Goal: Task Accomplishment & Management: Manage account settings

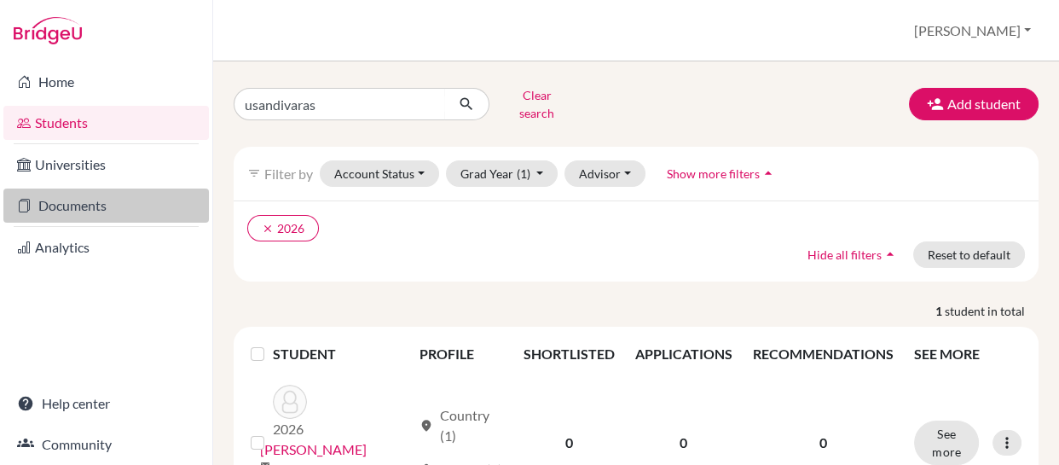
drag, startPoint x: 0, startPoint y: 0, endPoint x: 60, endPoint y: 207, distance: 215.6
click at [60, 207] on link "Documents" at bounding box center [105, 205] width 205 height 34
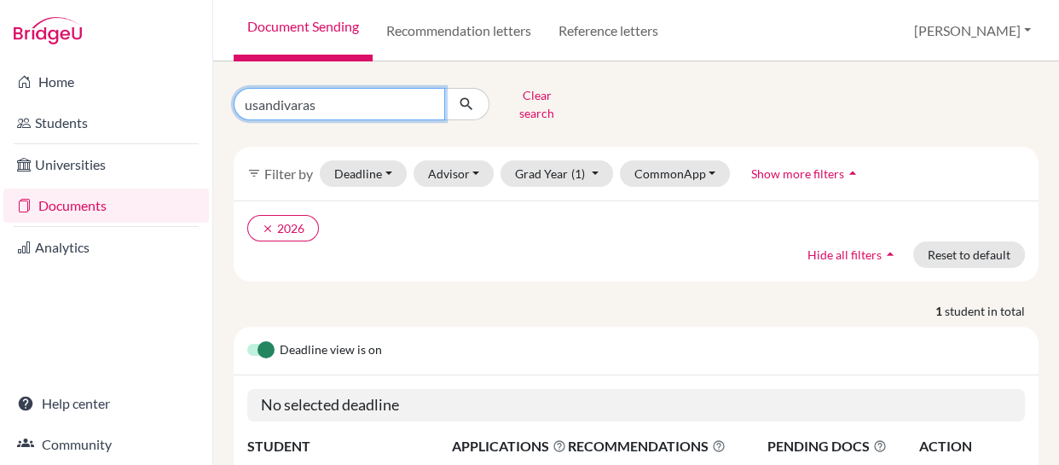
click at [349, 88] on input "usandivaras" at bounding box center [339, 104] width 211 height 32
type input "u"
type input "herron"
click button "submit" at bounding box center [466, 104] width 45 height 32
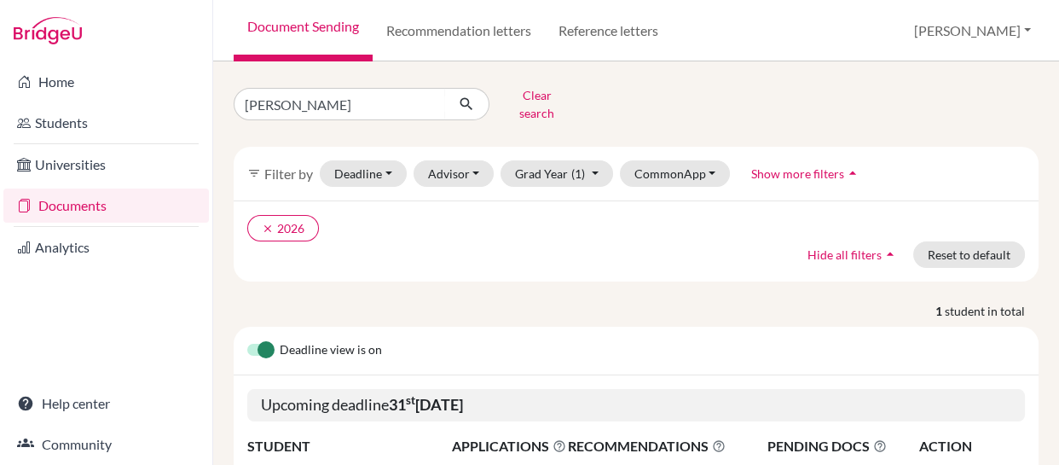
scroll to position [159, 0]
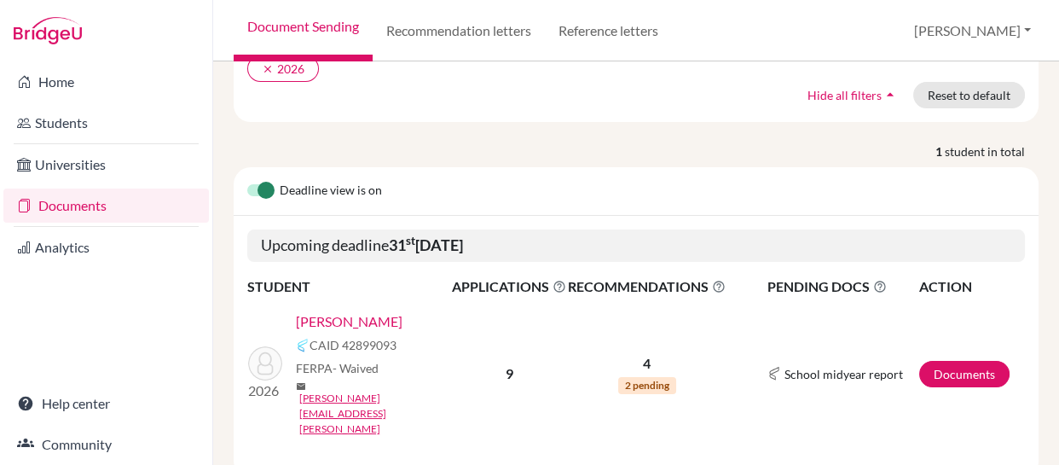
click at [967, 354] on td "Documents" at bounding box center [971, 373] width 107 height 153
click at [956, 361] on link "Documents" at bounding box center [964, 374] width 90 height 26
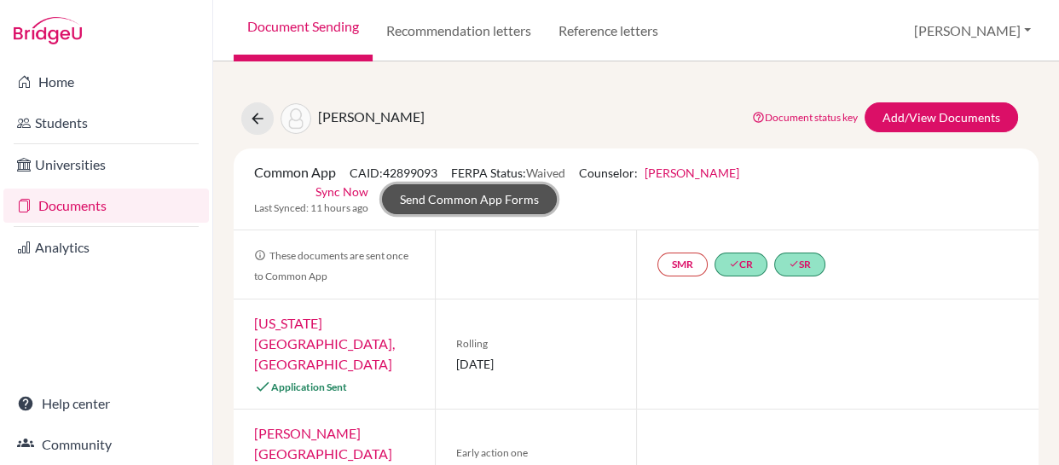
click at [459, 199] on link "Send Common App Forms" at bounding box center [469, 199] width 175 height 30
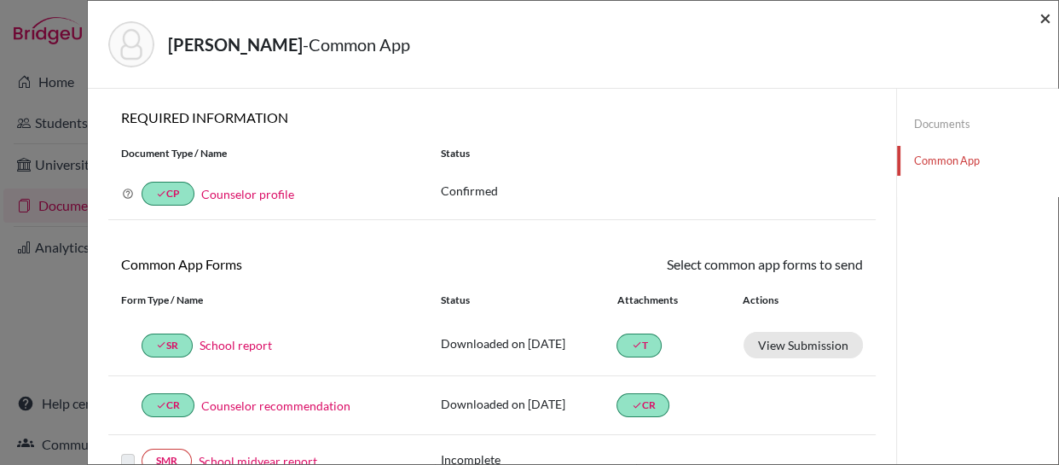
click at [1047, 11] on span "×" at bounding box center [1045, 17] width 12 height 25
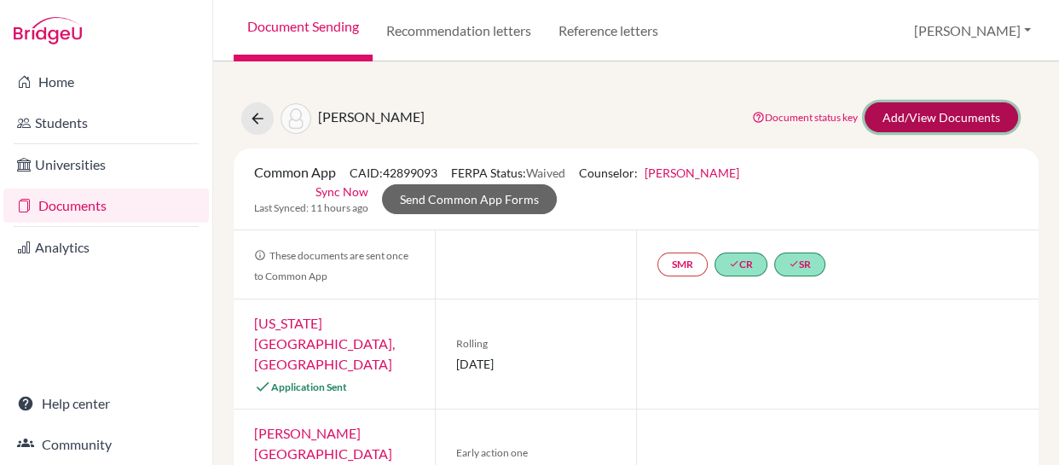
click at [893, 114] on link "Add/View Documents" at bounding box center [940, 117] width 153 height 30
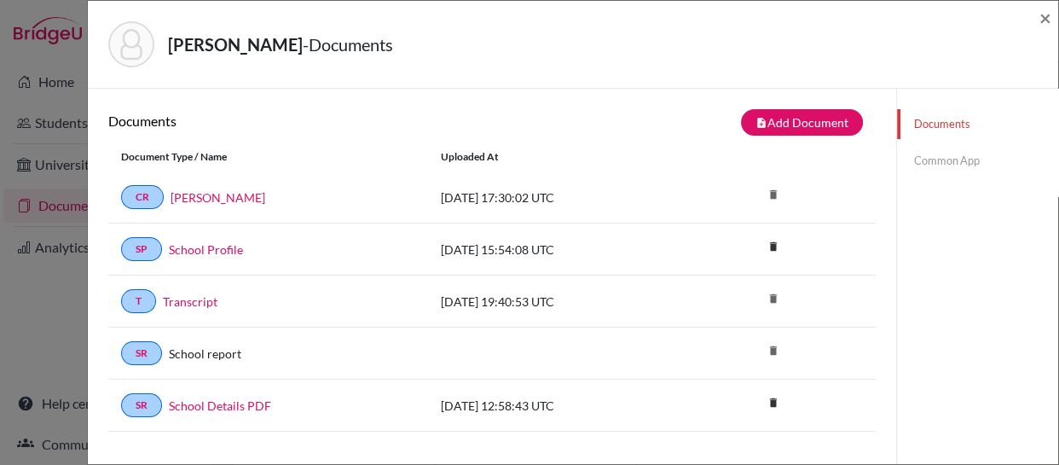
click at [921, 153] on link "Common App" at bounding box center [977, 161] width 161 height 30
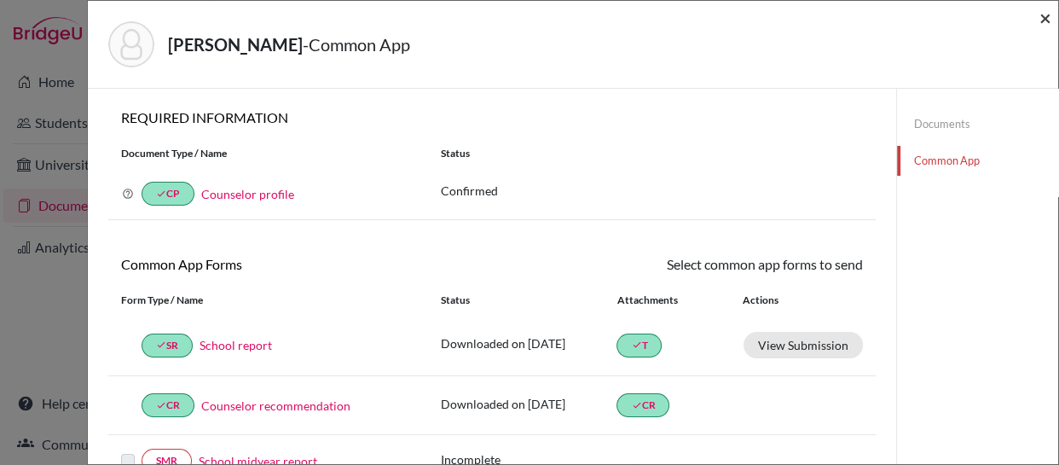
click at [1041, 17] on span "×" at bounding box center [1045, 17] width 12 height 25
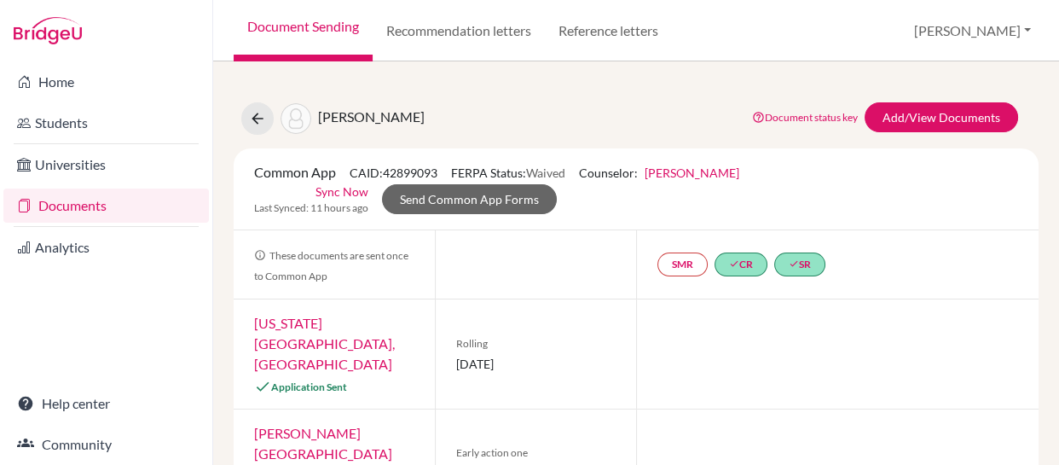
click at [424, 120] on div "Herron, Nicole Document status key TR Requirement. Document not uploaded yet. T…" at bounding box center [636, 118] width 830 height 32
click at [54, 201] on link "Documents" at bounding box center [105, 205] width 205 height 34
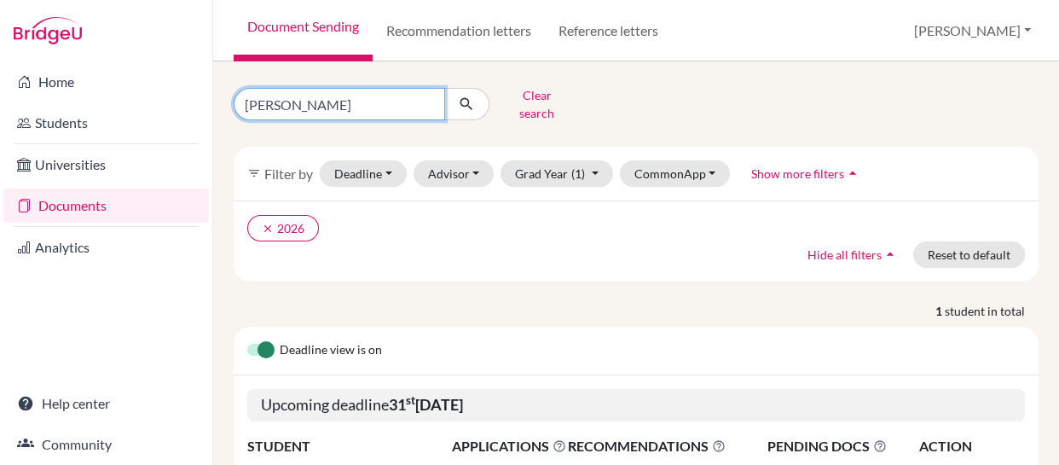
click at [327, 109] on input "herron" at bounding box center [339, 104] width 211 height 32
type input "h"
type input "k"
type input "joaquina"
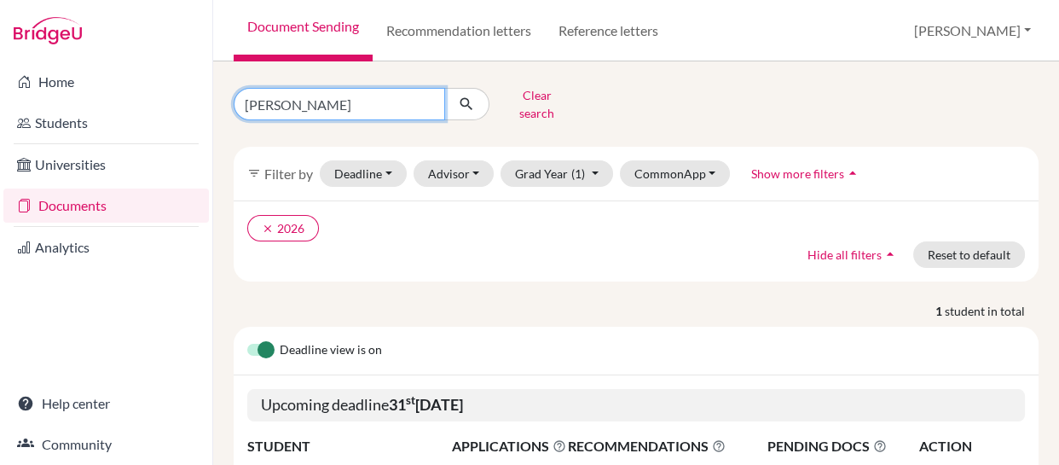
click button "submit" at bounding box center [466, 104] width 45 height 32
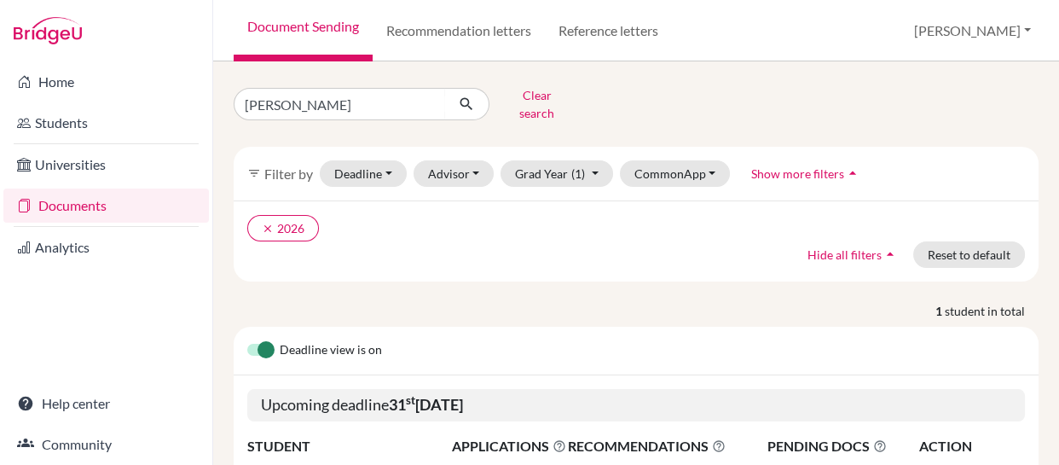
scroll to position [159, 0]
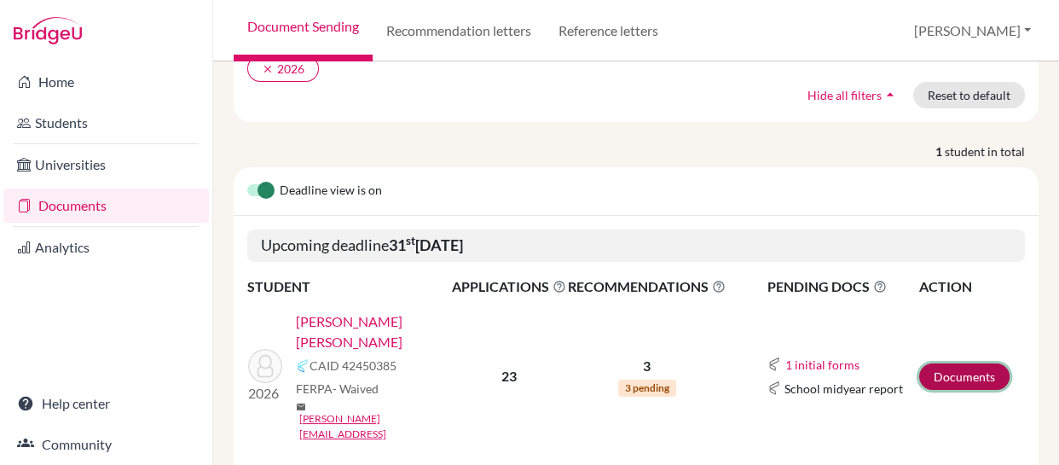
click at [941, 363] on link "Documents" at bounding box center [964, 376] width 90 height 26
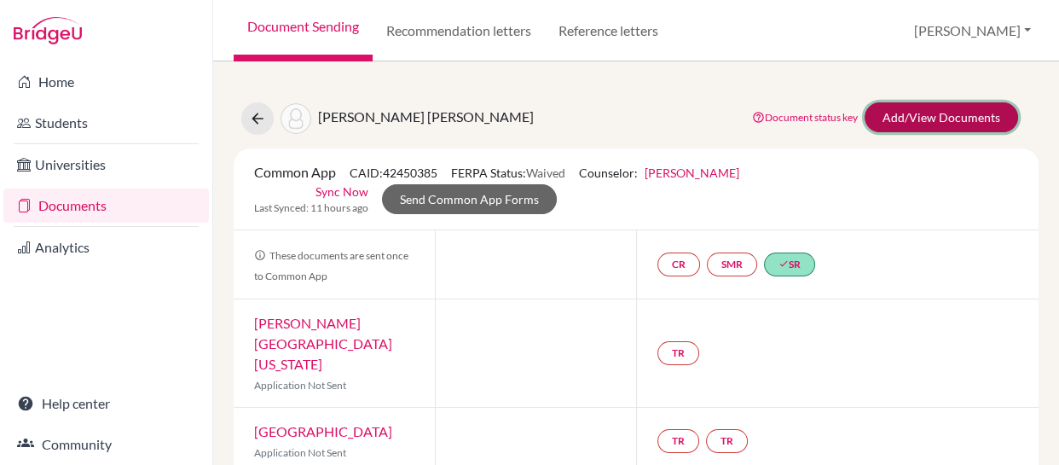
click at [884, 114] on link "Add/View Documents" at bounding box center [940, 117] width 153 height 30
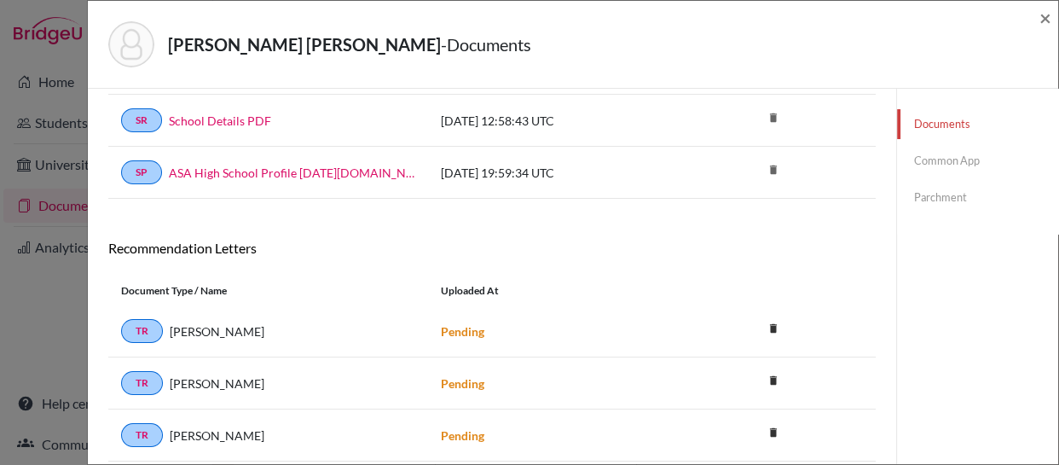
scroll to position [290, 0]
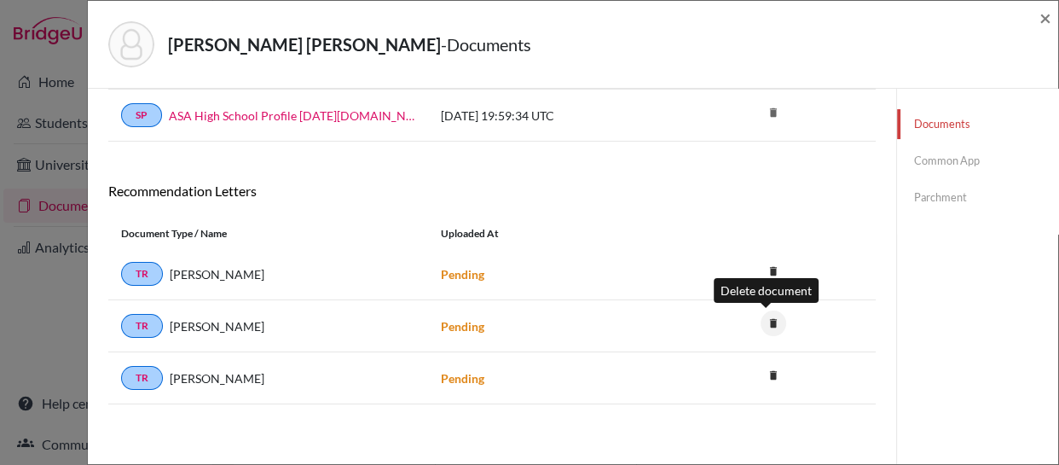
click at [764, 321] on icon "delete" at bounding box center [773, 323] width 26 height 26
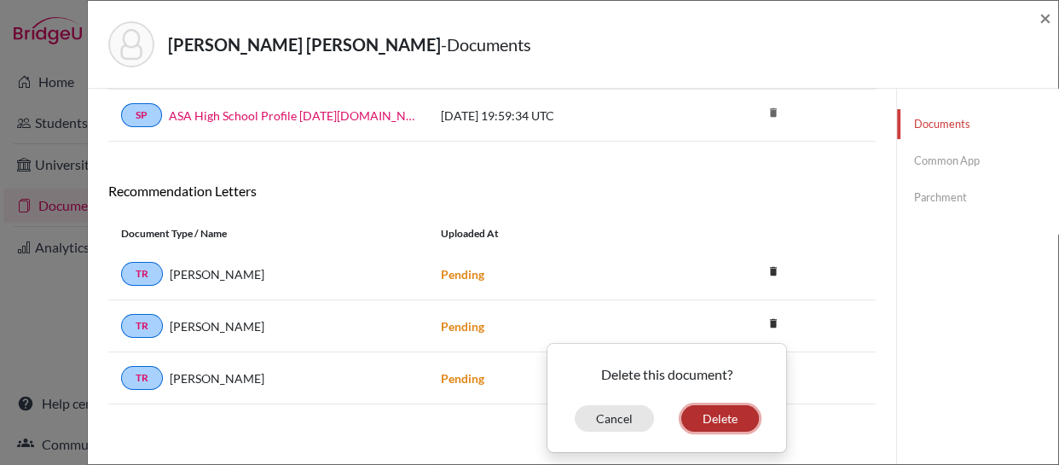
click at [710, 414] on button "Delete" at bounding box center [720, 418] width 78 height 26
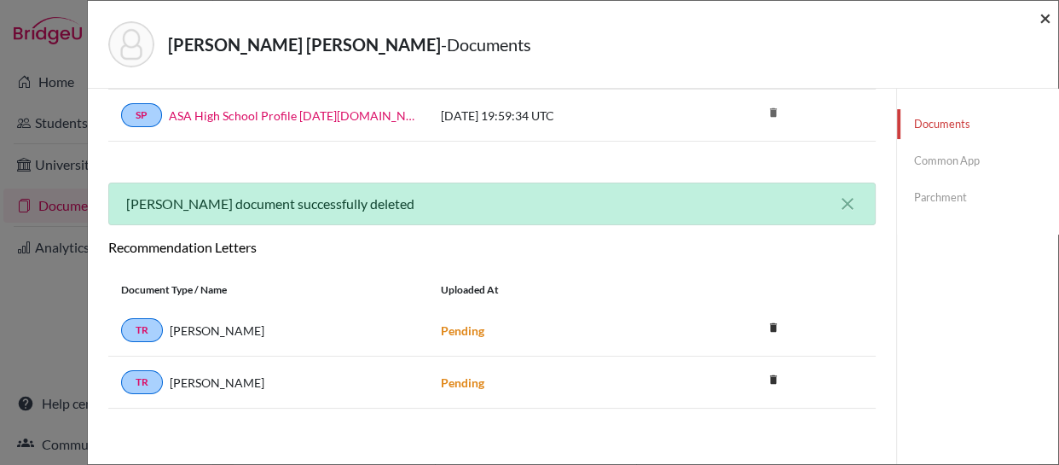
click at [1041, 18] on span "×" at bounding box center [1045, 17] width 12 height 25
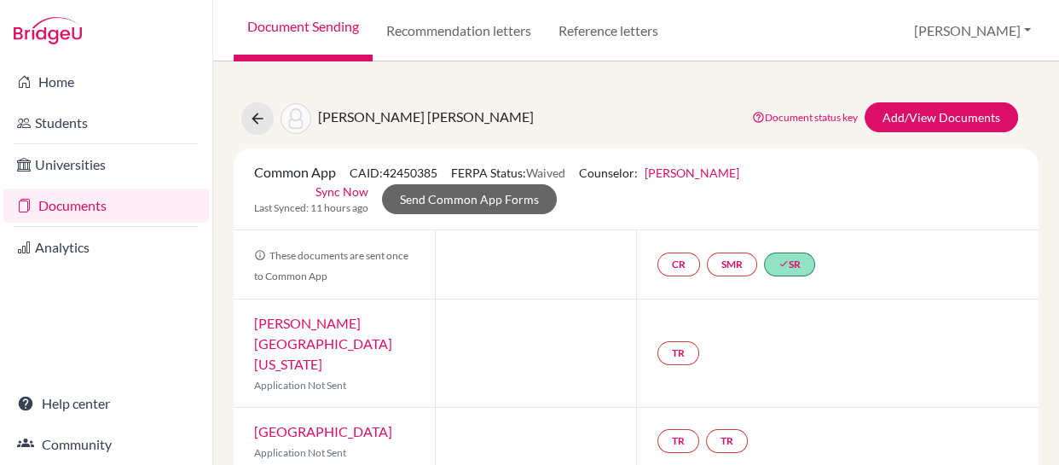
click at [53, 210] on link "Documents" at bounding box center [105, 205] width 205 height 34
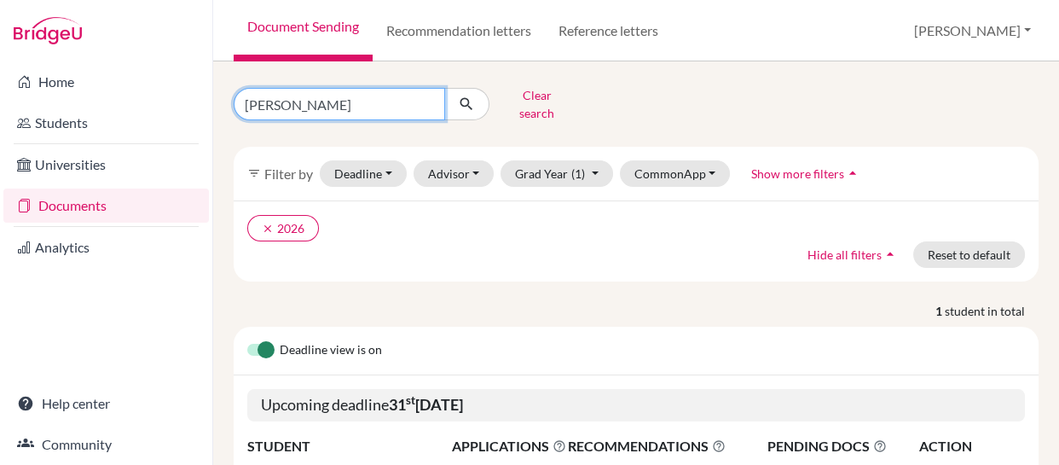
click at [324, 102] on input "[PERSON_NAME]" at bounding box center [339, 104] width 211 height 32
type input "j"
type input "max"
click button "submit" at bounding box center [466, 104] width 45 height 32
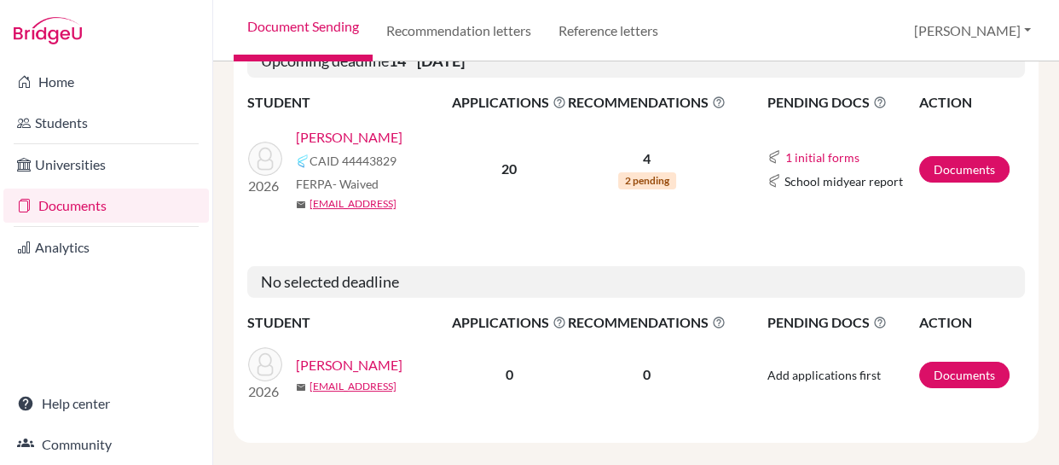
scroll to position [349, 0]
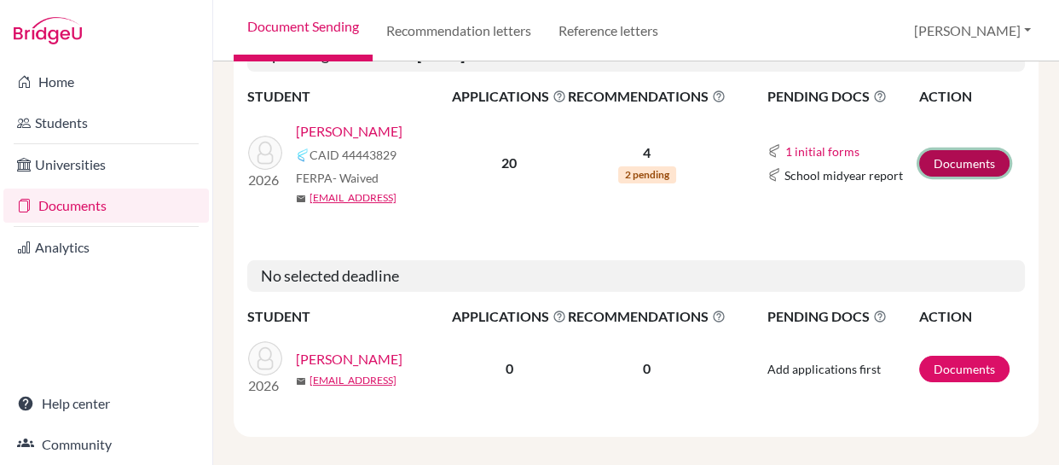
click at [937, 150] on link "Documents" at bounding box center [964, 163] width 90 height 26
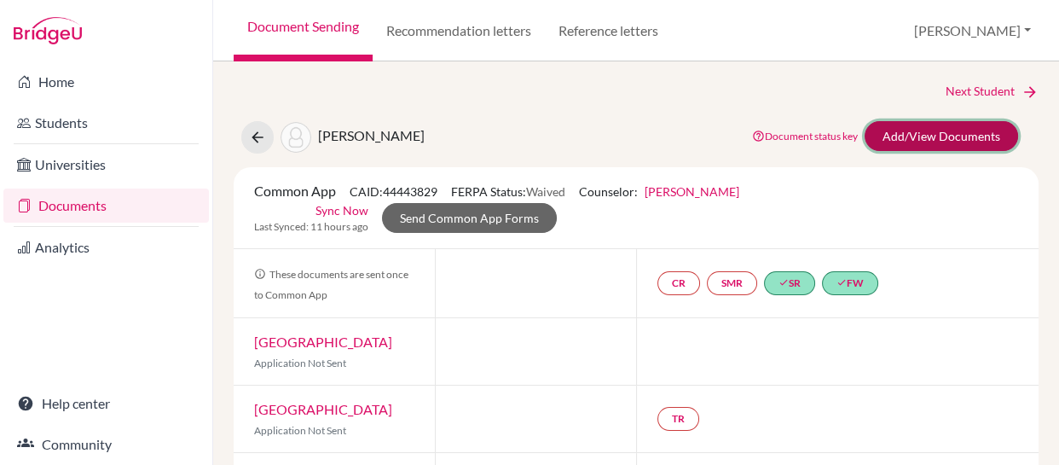
click at [919, 136] on link "Add/View Documents" at bounding box center [940, 136] width 153 height 30
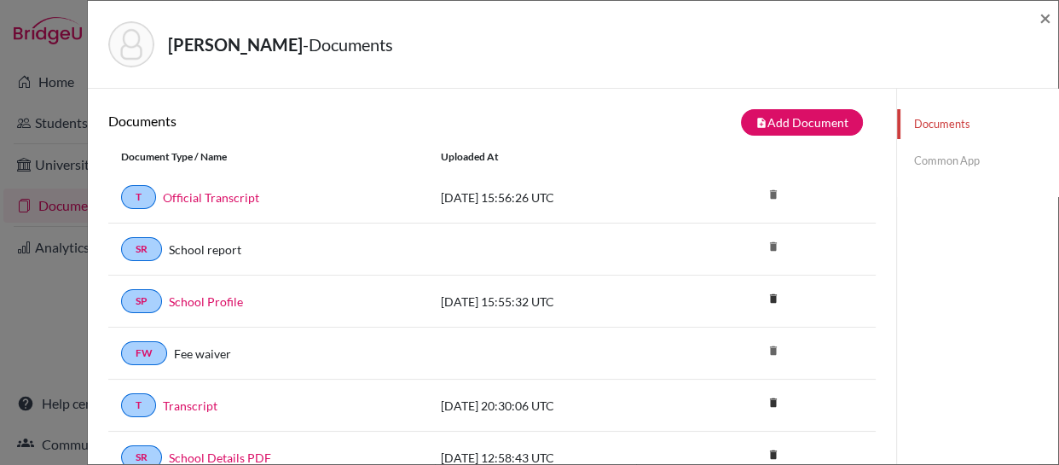
click at [925, 157] on link "Common App" at bounding box center [977, 161] width 161 height 30
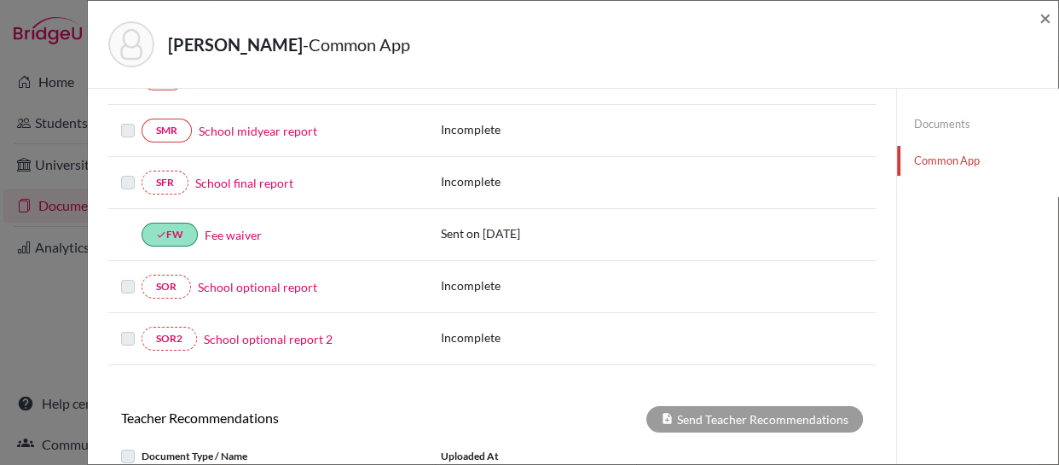
scroll to position [355, 0]
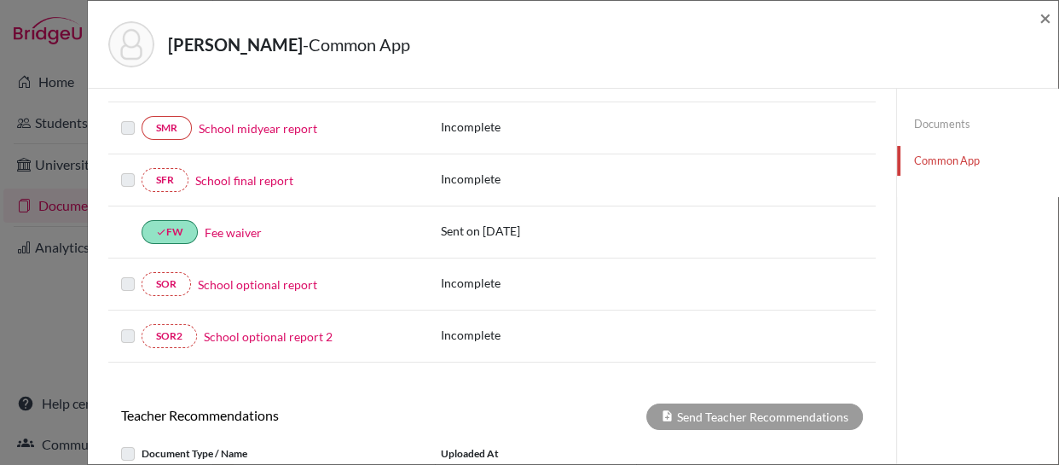
click at [243, 280] on link "School optional report" at bounding box center [257, 284] width 119 height 18
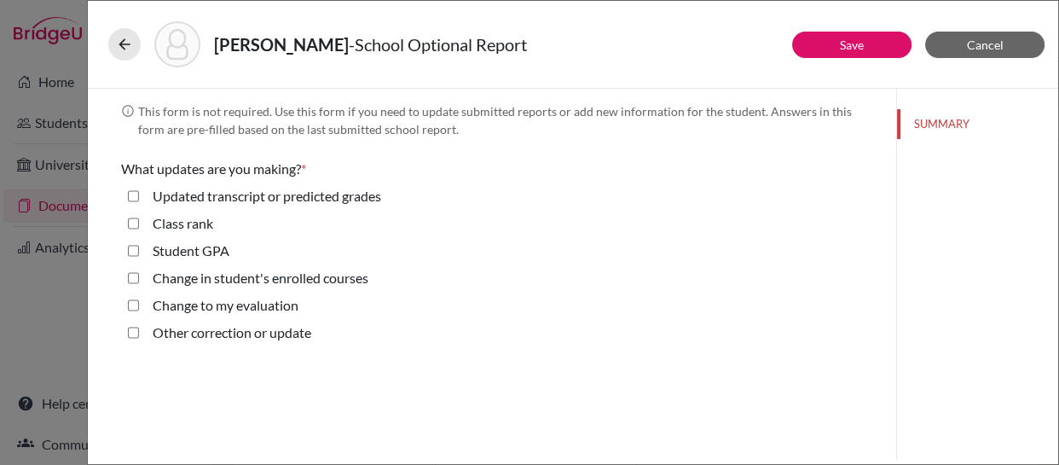
click at [130, 251] on GPA "Student GPA" at bounding box center [133, 250] width 11 height 20
checkbox GPA "true"
click at [130, 333] on update "Other correction or update" at bounding box center [133, 332] width 11 height 20
click at [133, 334] on update "Other correction or update" at bounding box center [133, 332] width 11 height 20
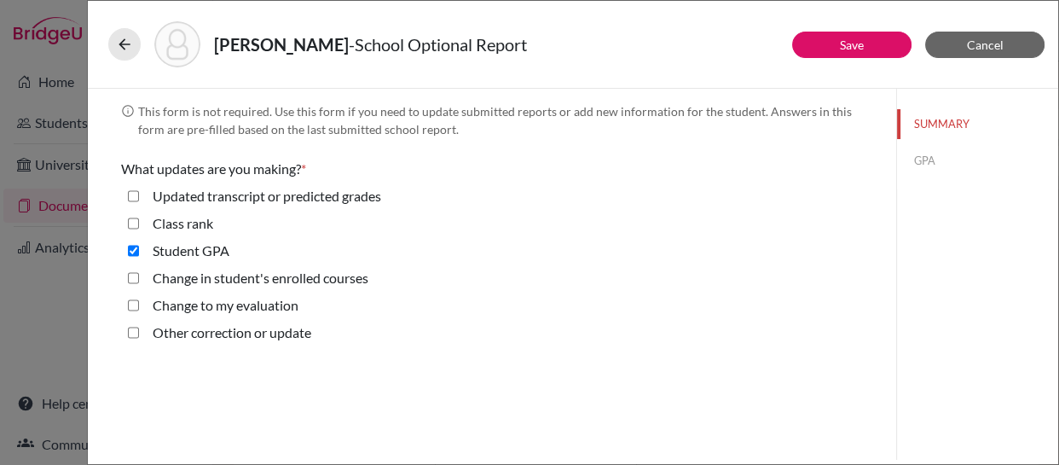
checkbox update "true"
click at [858, 50] on button "Save" at bounding box center [851, 45] width 119 height 26
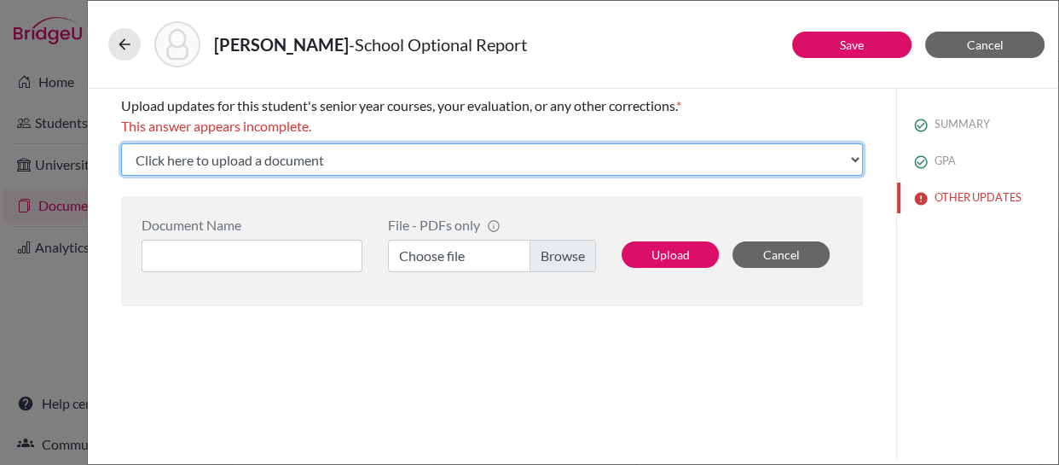
click at [443, 163] on select "Click here to upload a document Upload New File" at bounding box center [492, 159] width 742 height 32
select select "Upload New File"
click at [121, 143] on select "Click here to upload a document Upload New File" at bounding box center [492, 159] width 742 height 32
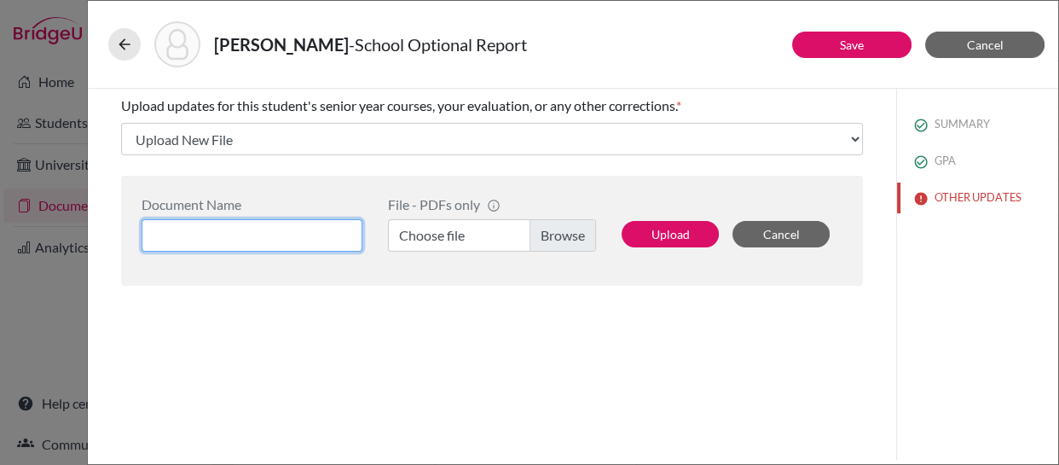
click at [315, 237] on input at bounding box center [251, 235] width 221 height 32
type input "Quarter 1 Senior Grades"
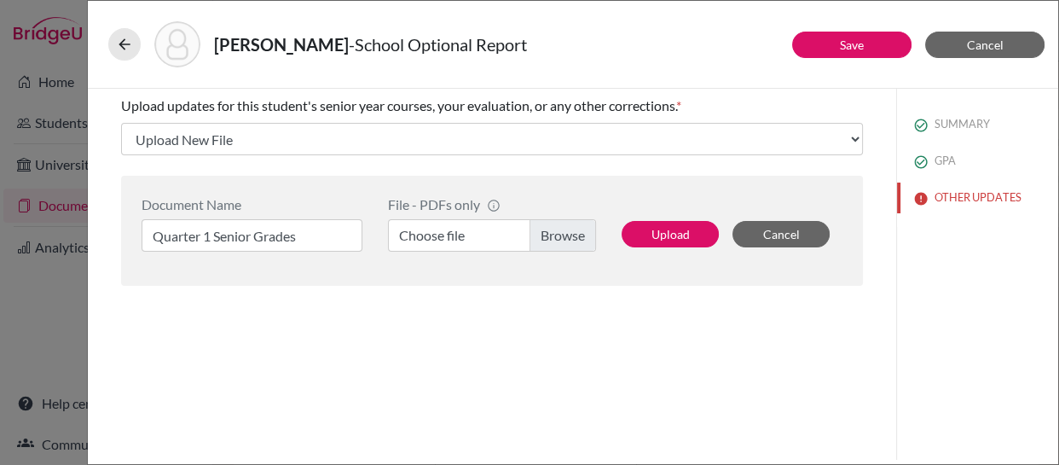
click at [569, 234] on label "Choose file" at bounding box center [492, 235] width 208 height 32
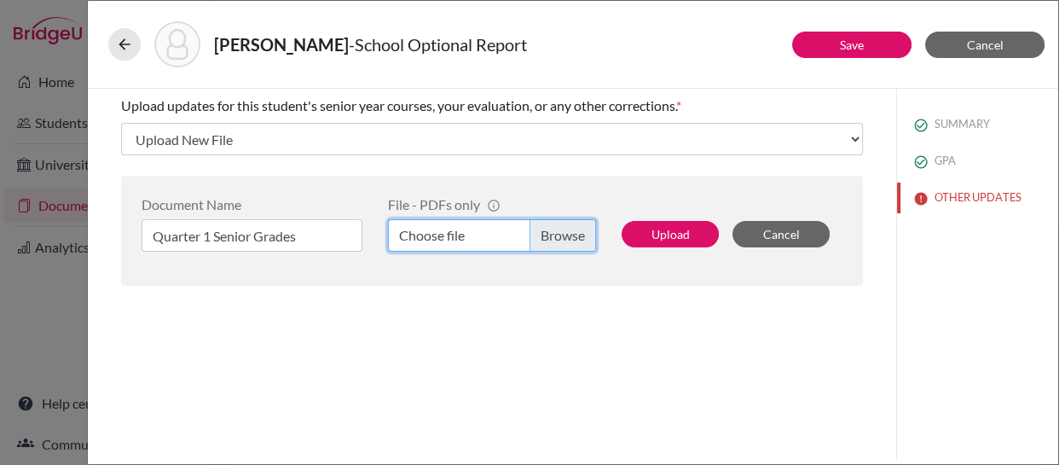
click at [569, 234] on input "Choose file" at bounding box center [492, 235] width 208 height 32
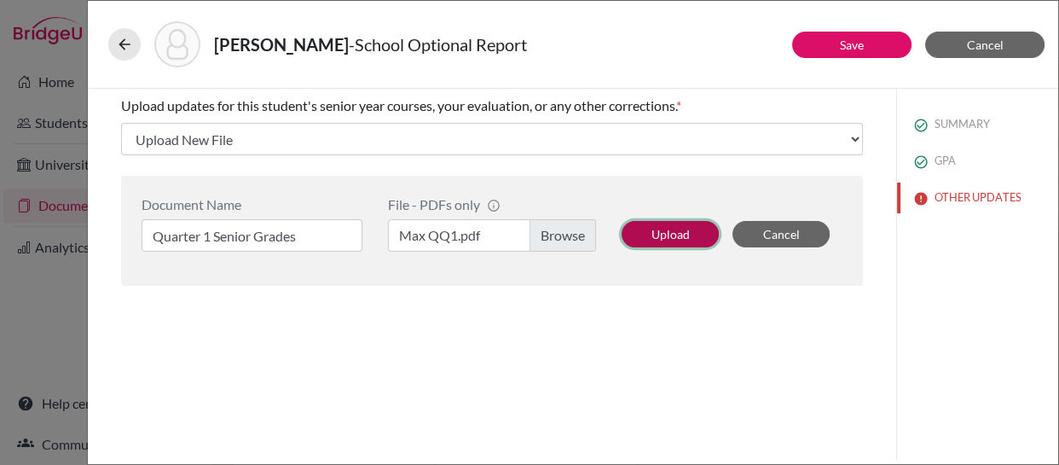
click at [652, 235] on button "Upload" at bounding box center [669, 234] width 97 height 26
select select "688516"
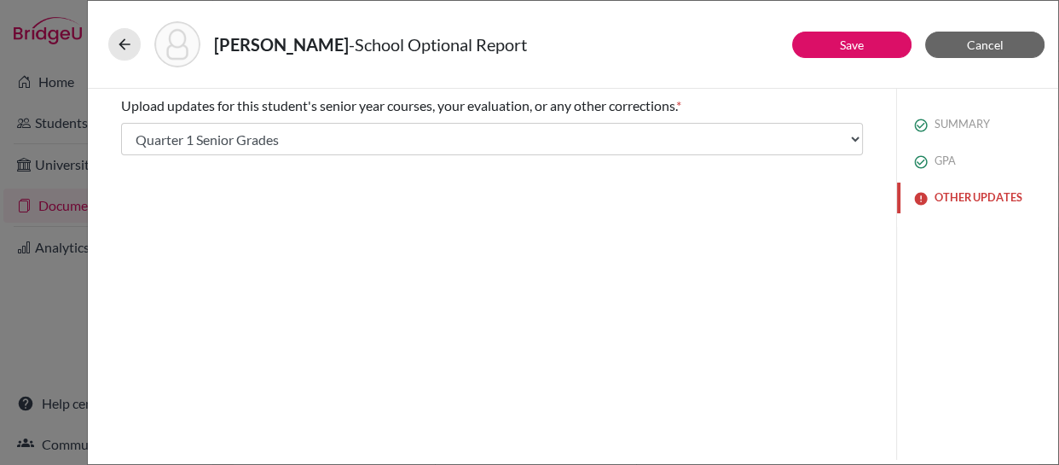
click at [951, 194] on button "OTHER UPDATES" at bounding box center [977, 197] width 161 height 30
click at [851, 42] on link "Save" at bounding box center [852, 45] width 24 height 14
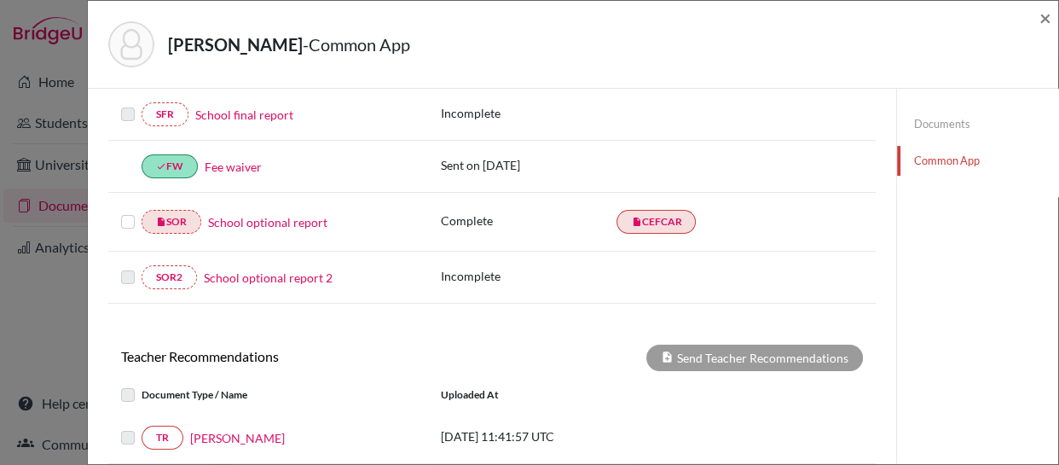
scroll to position [422, 0]
click at [127, 211] on label at bounding box center [128, 211] width 14 height 0
click at [0, 0] on input "checkbox" at bounding box center [0, 0] width 0 height 0
click at [598, 271] on p "Incomplete" at bounding box center [529, 275] width 176 height 18
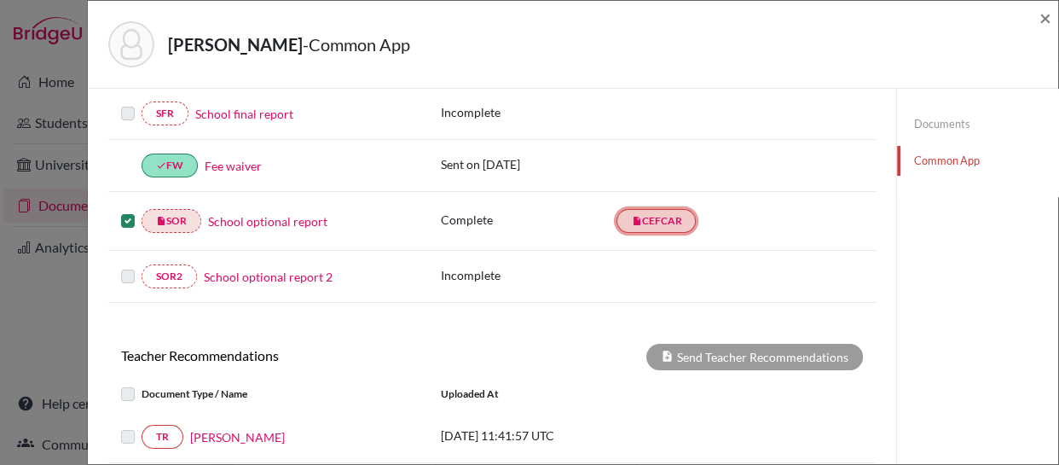
click at [644, 214] on link "insert_drive_file CEFCAR" at bounding box center [655, 221] width 79 height 24
click at [634, 316] on div "× REQUIRED INFORMATION Document Type / Name Status Why am I being asked to do t…" at bounding box center [491, 232] width 767 height 1095
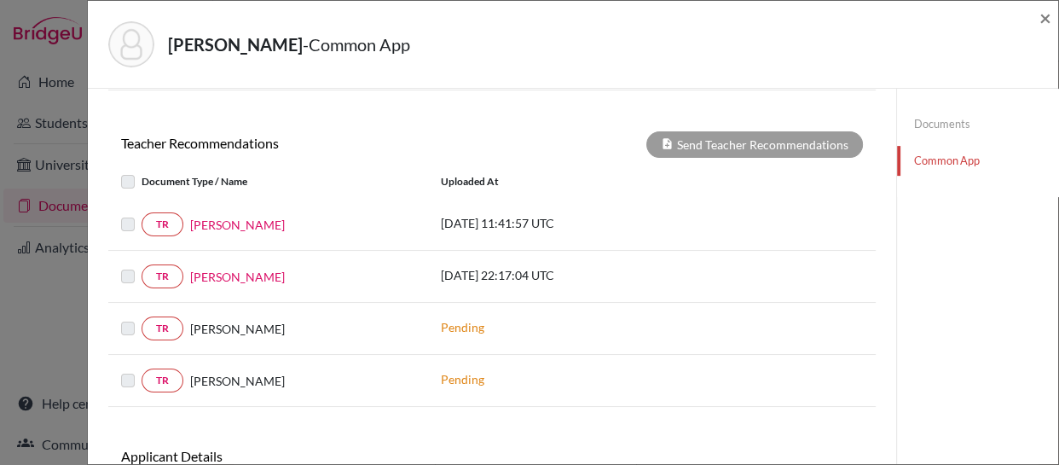
scroll to position [636, 0]
click at [661, 235] on div "TR Jeremy Howard 2025-06-13 11:41:57 UTC" at bounding box center [491, 225] width 767 height 52
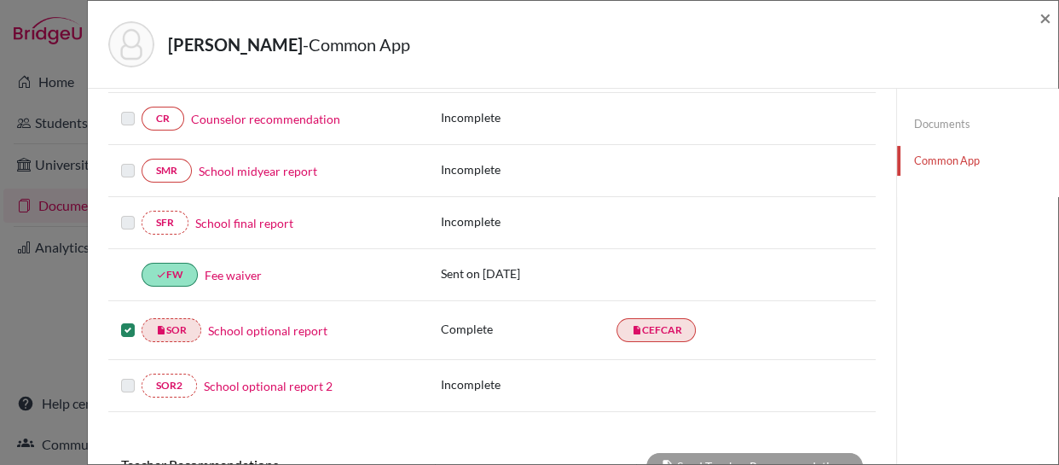
scroll to position [326, 0]
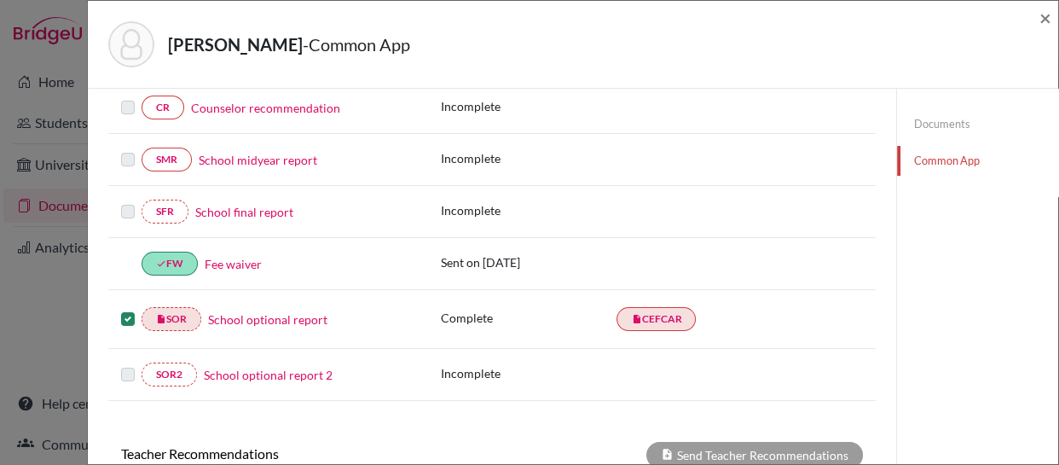
click at [124, 309] on label at bounding box center [128, 309] width 14 height 0
click at [0, 0] on input "checkbox" at bounding box center [0, 0] width 0 height 0
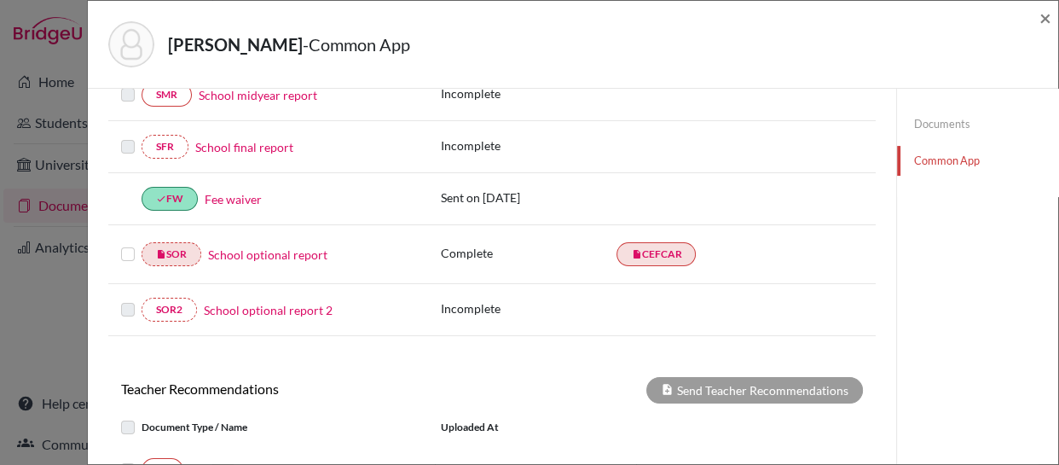
scroll to position [390, 0]
click at [122, 243] on label at bounding box center [128, 243] width 14 height 0
click at [0, 0] on input "checkbox" at bounding box center [0, 0] width 0 height 0
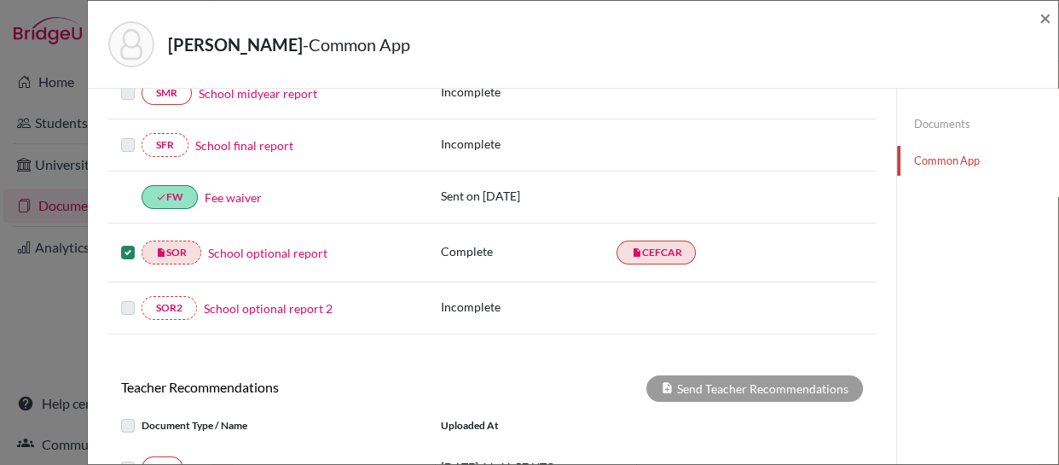
click at [239, 254] on link "School optional report" at bounding box center [267, 253] width 119 height 18
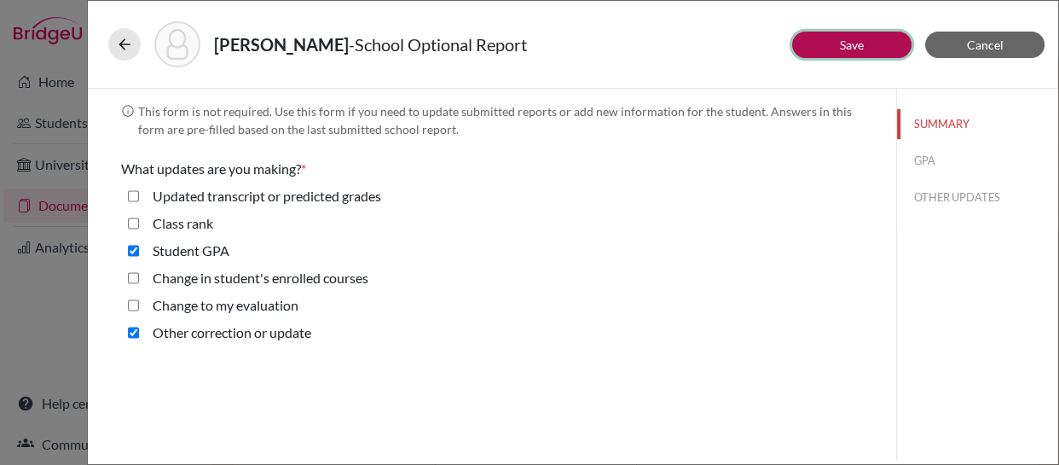
click at [838, 46] on button "Save" at bounding box center [851, 45] width 119 height 26
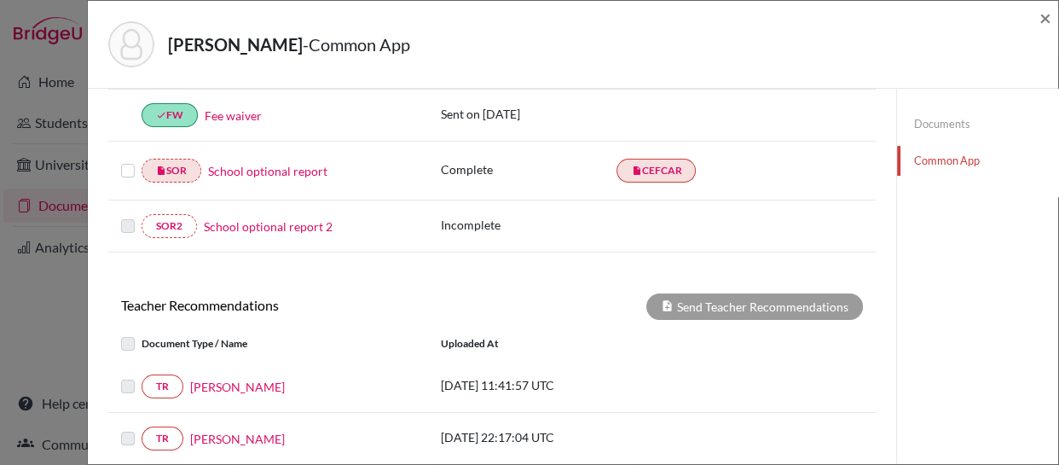
scroll to position [473, 0]
click at [648, 164] on link "insert_drive_file CEFCAR" at bounding box center [655, 170] width 79 height 24
click at [126, 159] on label at bounding box center [128, 159] width 14 height 0
click at [0, 0] on input "checkbox" at bounding box center [0, 0] width 0 height 0
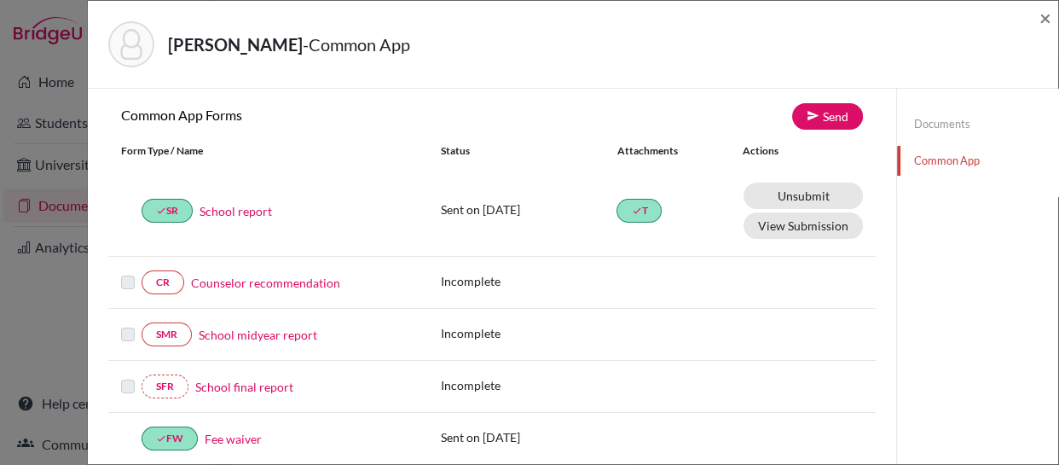
scroll to position [150, 0]
click at [813, 117] on link "Send" at bounding box center [827, 117] width 71 height 26
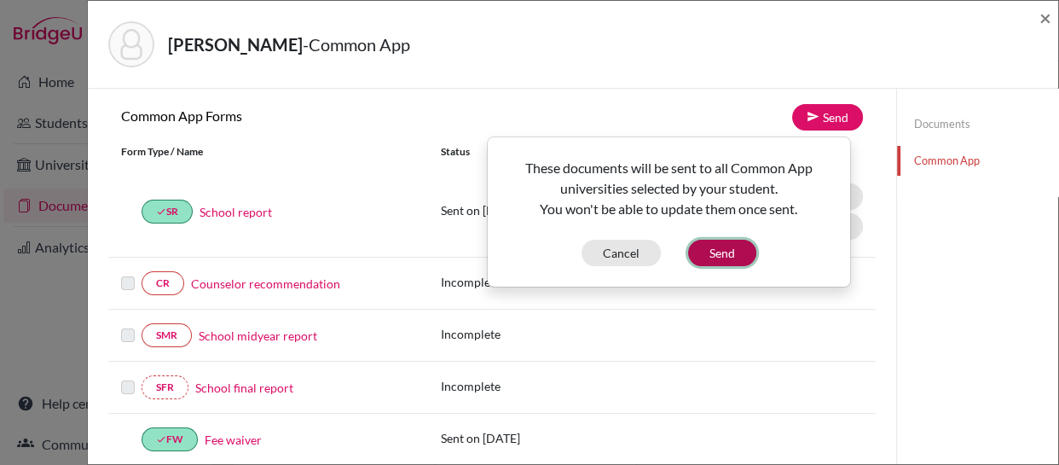
click at [708, 256] on button "Send" at bounding box center [722, 253] width 68 height 26
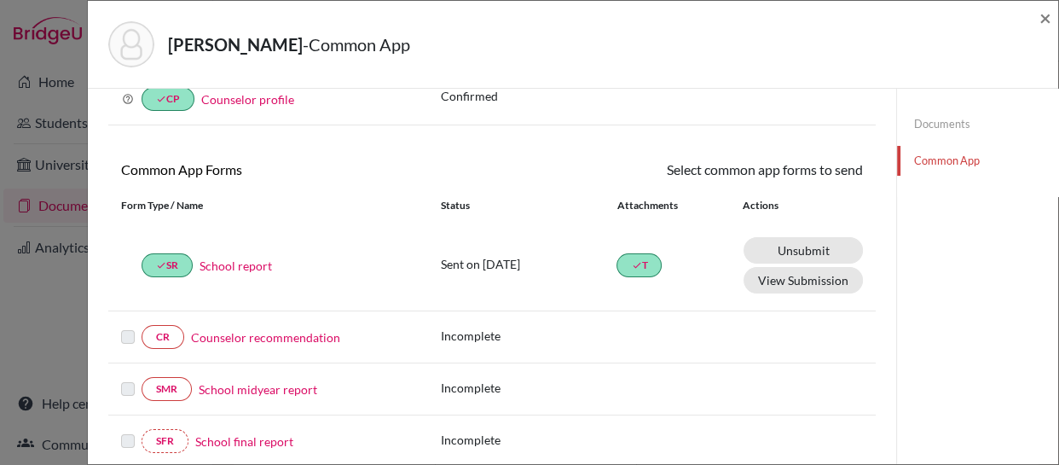
scroll to position [94, 0]
click at [1041, 19] on span "×" at bounding box center [1045, 17] width 12 height 25
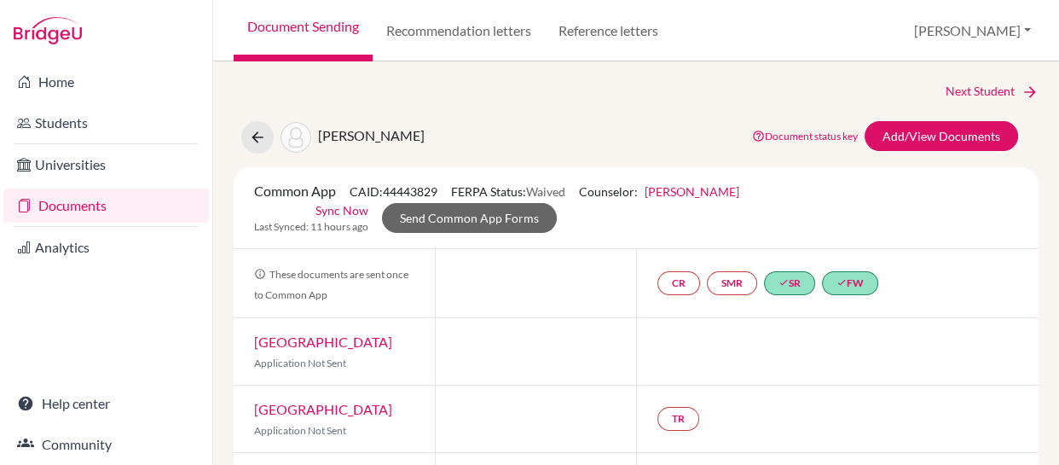
click at [456, 133] on div "Quintas, Maximo Document status key TR Requirement. Document not uploaded yet. …" at bounding box center [636, 137] width 830 height 32
click at [49, 207] on link "Documents" at bounding box center [105, 205] width 205 height 34
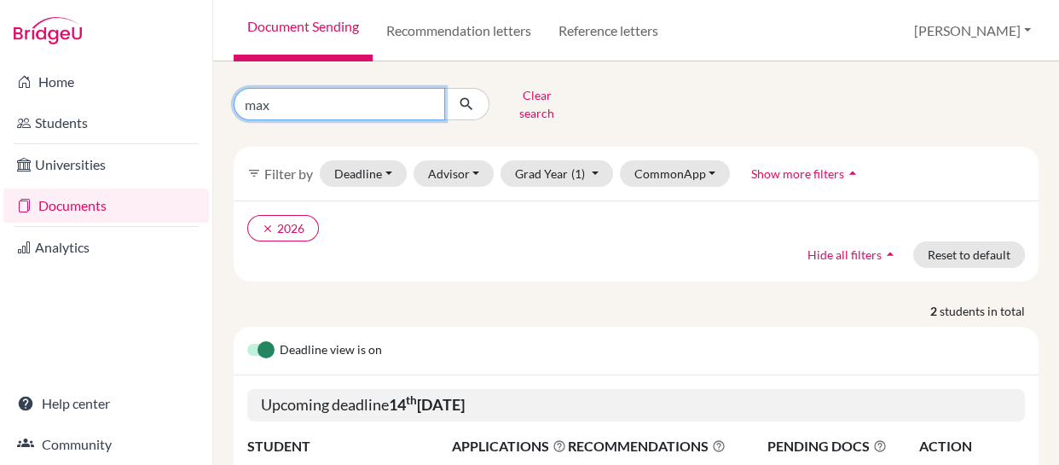
click at [338, 99] on input "max" at bounding box center [339, 104] width 211 height 32
type input "m"
type input "branski"
click button "submit" at bounding box center [466, 104] width 45 height 32
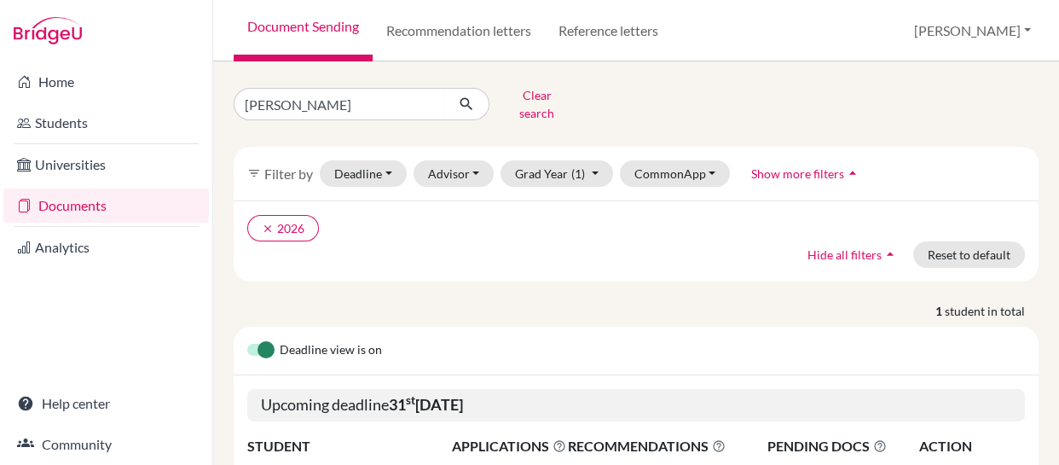
scroll to position [159, 0]
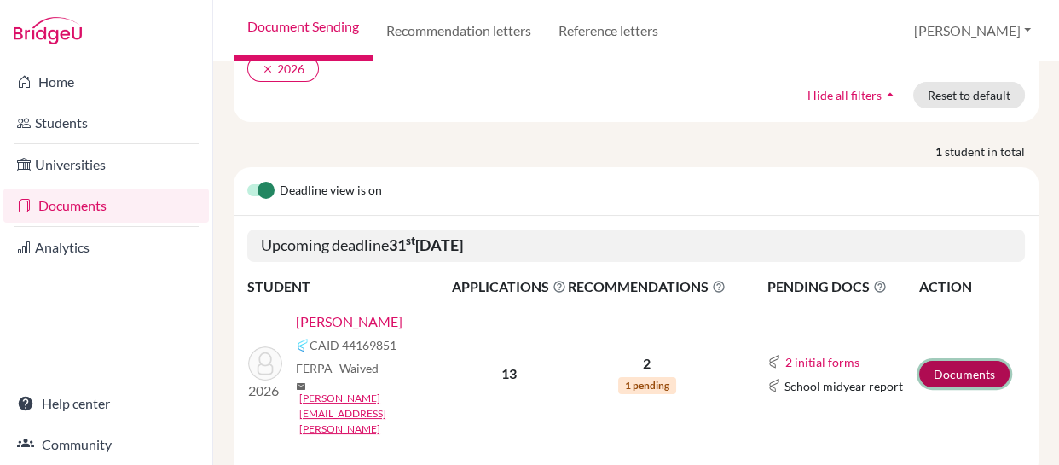
click at [950, 361] on link "Documents" at bounding box center [964, 374] width 90 height 26
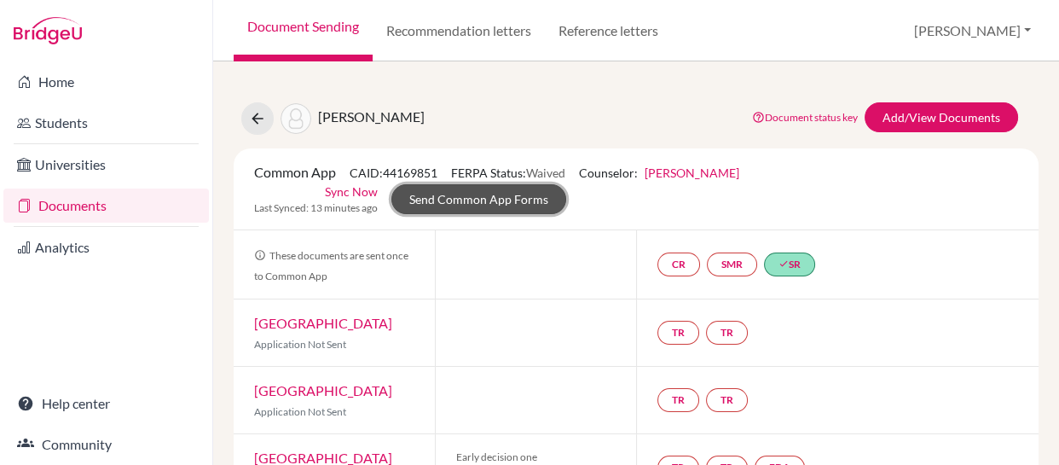
click at [497, 205] on link "Send Common App Forms" at bounding box center [478, 199] width 175 height 30
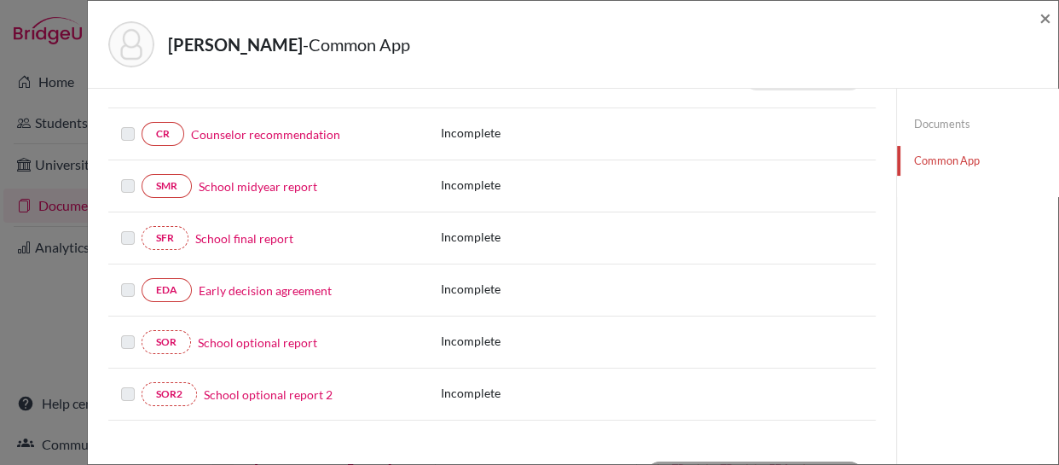
scroll to position [297, 0]
click at [273, 341] on link "School optional report" at bounding box center [257, 343] width 119 height 18
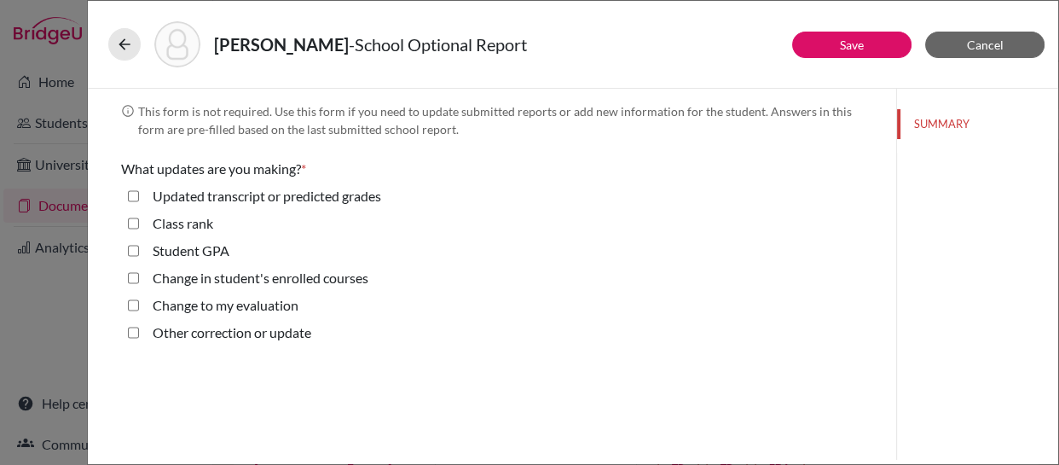
click at [130, 253] on GPA "Student GPA" at bounding box center [133, 250] width 11 height 20
checkbox GPA "true"
click at [136, 334] on update "Other correction or update" at bounding box center [133, 332] width 11 height 20
checkbox update "true"
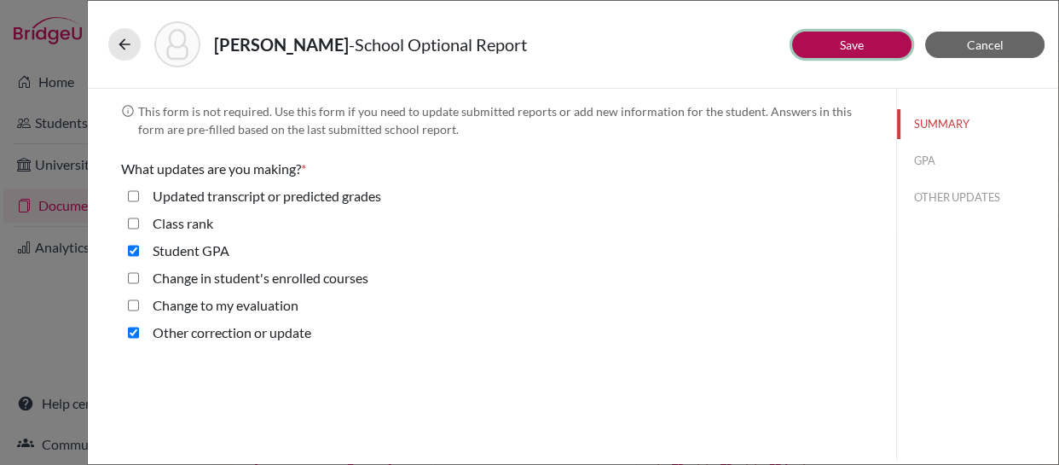
click at [838, 50] on button "Save" at bounding box center [851, 45] width 119 height 26
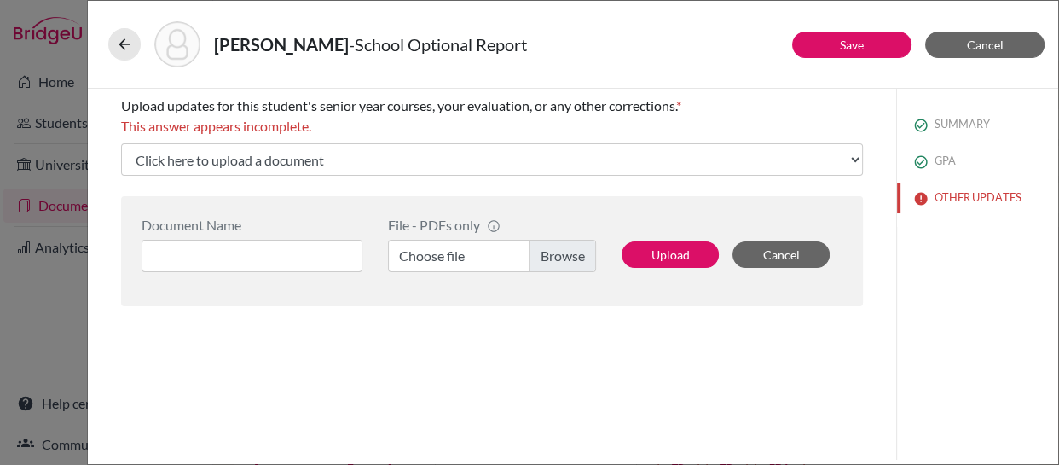
click at [551, 248] on label "Choose file" at bounding box center [492, 256] width 208 height 32
click at [551, 248] on input "Choose file" at bounding box center [492, 256] width 208 height 32
click at [280, 248] on input at bounding box center [251, 256] width 221 height 32
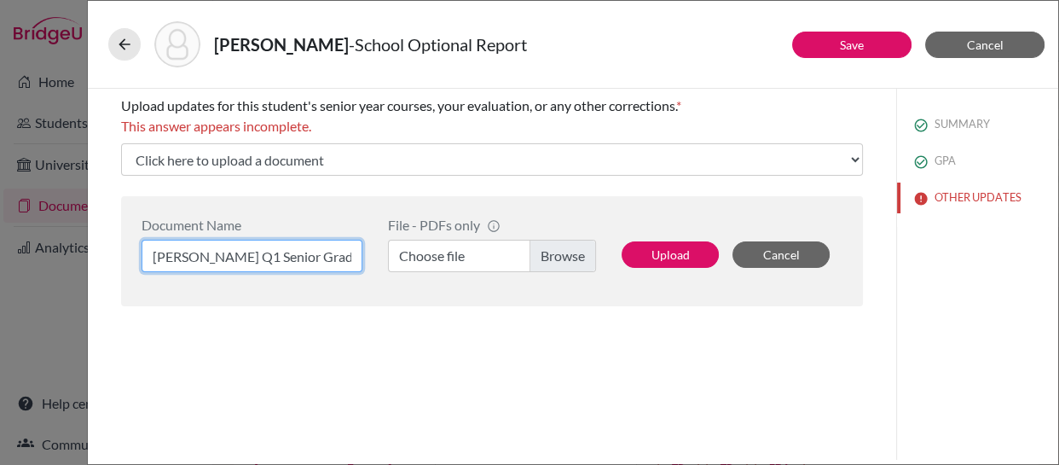
type input "Branski Q1 Senior Grades"
click at [546, 250] on label "Choose file" at bounding box center [492, 256] width 208 height 32
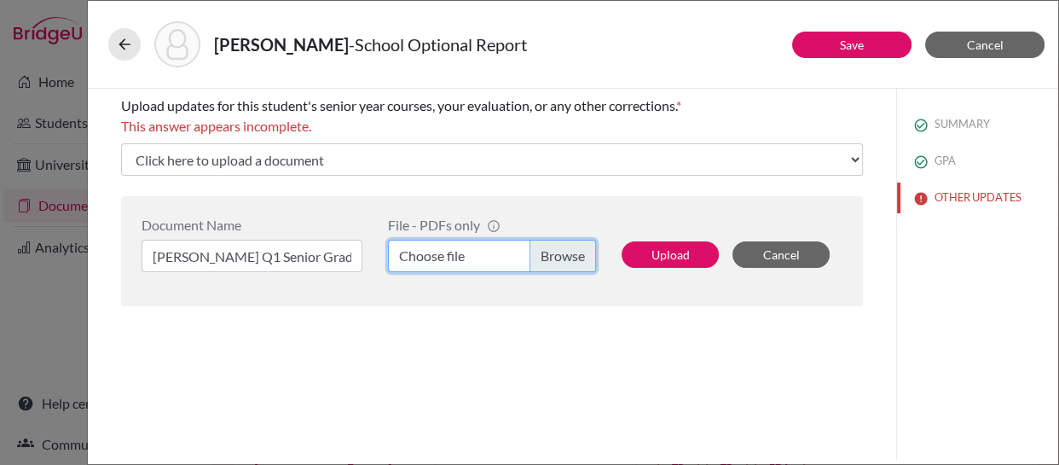
click at [546, 250] on input "Choose file" at bounding box center [492, 256] width 208 height 32
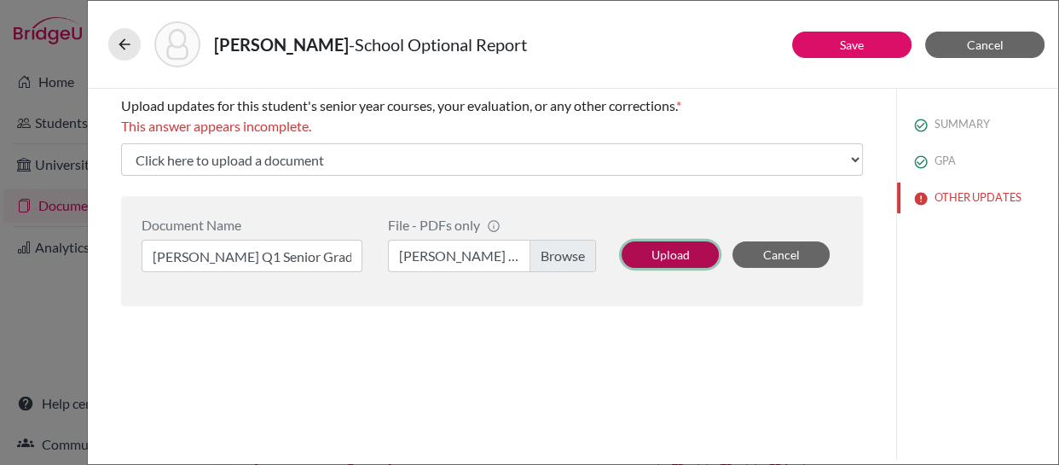
click at [664, 259] on button "Upload" at bounding box center [669, 254] width 97 height 26
select select "688522"
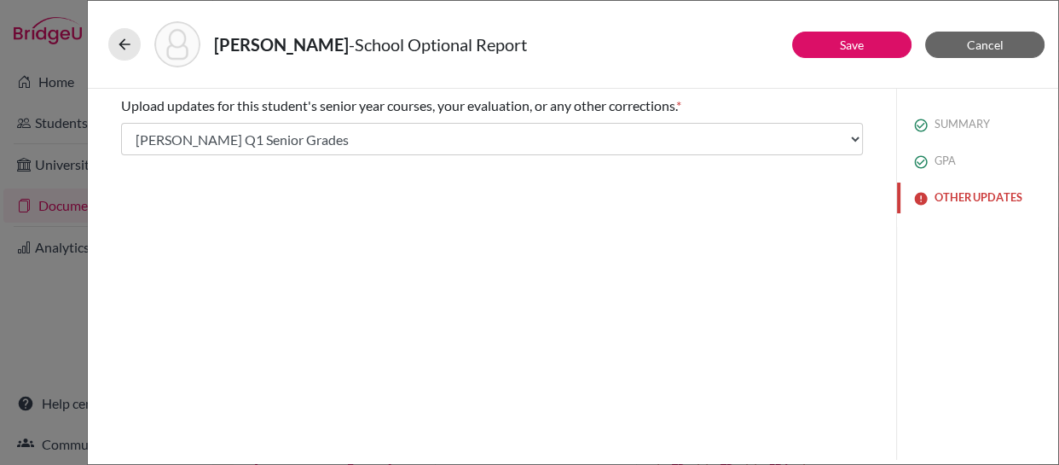
click at [949, 200] on button "OTHER UPDATES" at bounding box center [977, 197] width 161 height 30
click at [834, 43] on button "Save" at bounding box center [851, 45] width 119 height 26
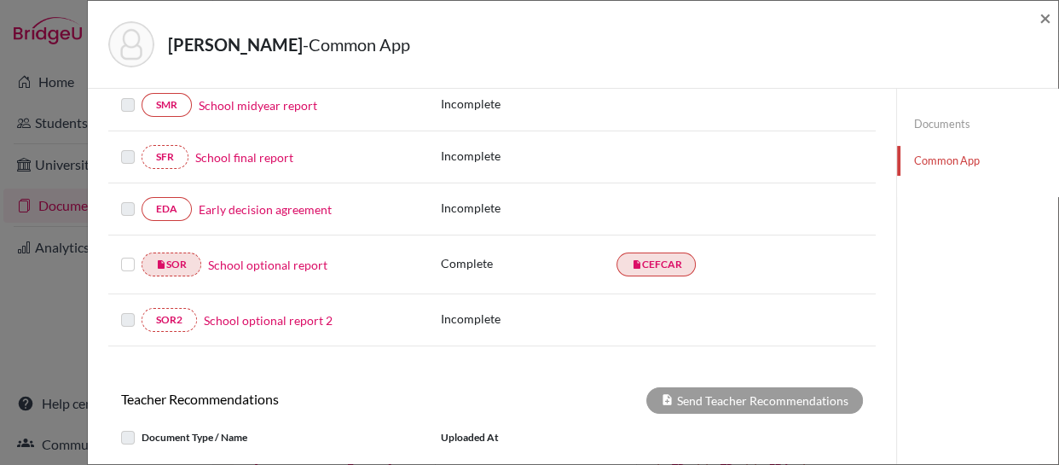
scroll to position [379, 0]
click at [124, 253] on label at bounding box center [128, 253] width 14 height 0
click at [0, 0] on input "checkbox" at bounding box center [0, 0] width 0 height 0
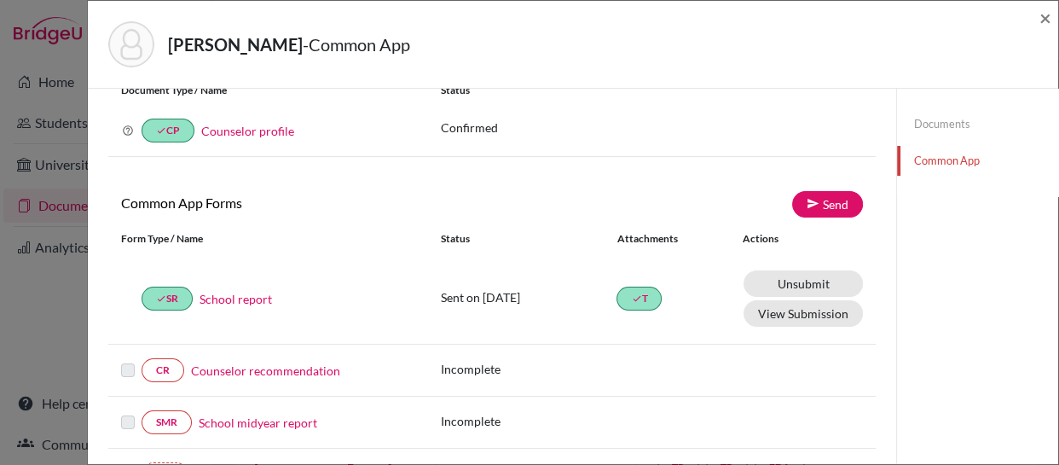
scroll to position [0, 0]
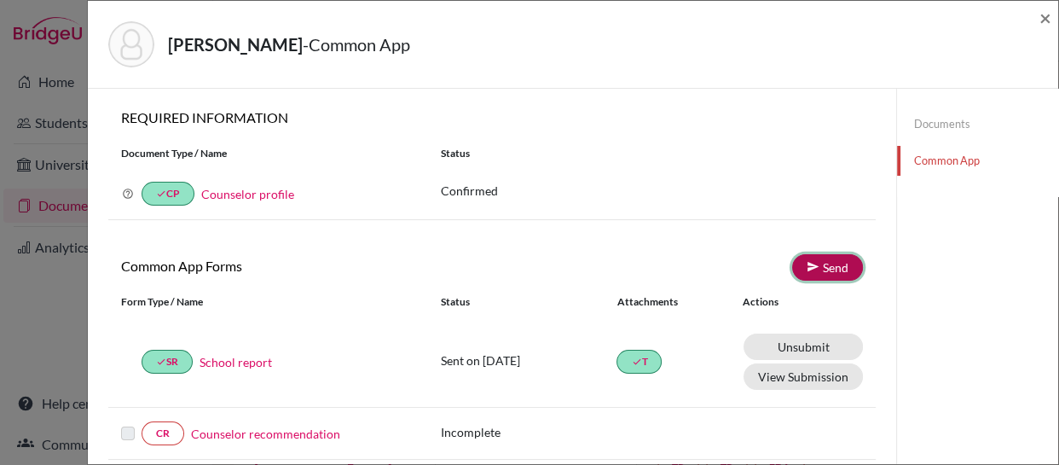
click at [811, 263] on link "Send" at bounding box center [827, 267] width 71 height 26
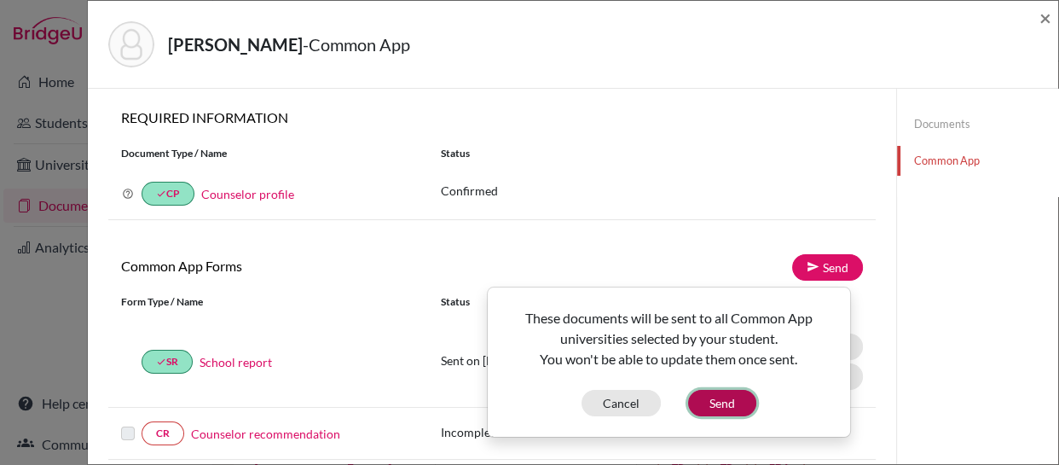
click at [711, 400] on button "Send" at bounding box center [722, 403] width 68 height 26
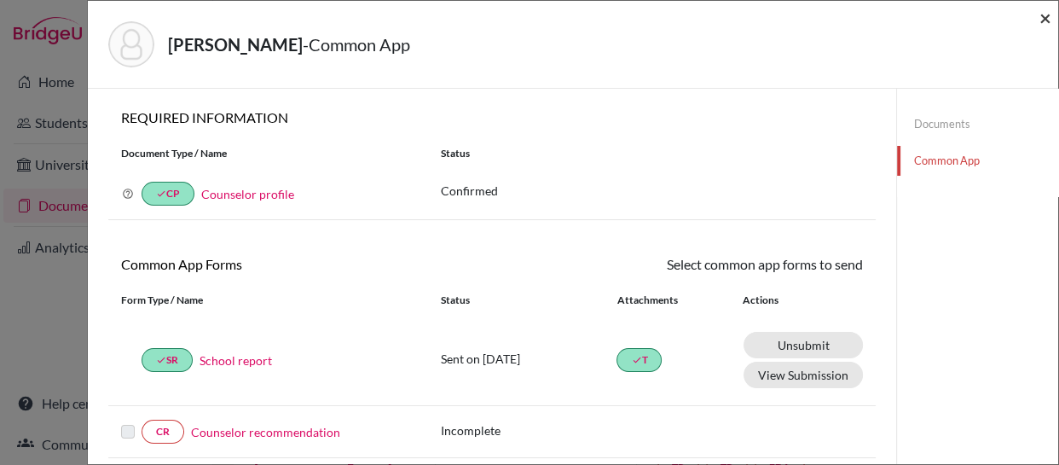
click at [1045, 20] on span "×" at bounding box center [1045, 17] width 12 height 25
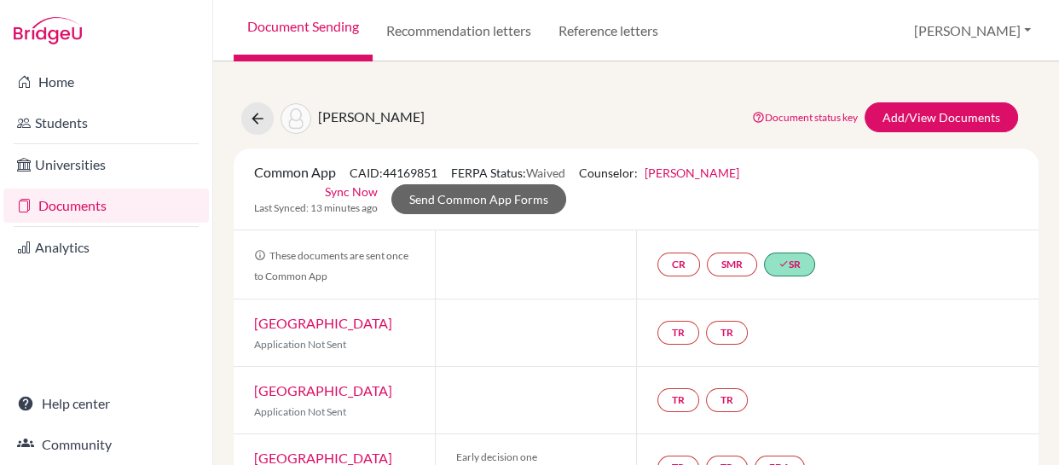
click at [59, 206] on link "Documents" at bounding box center [105, 205] width 205 height 34
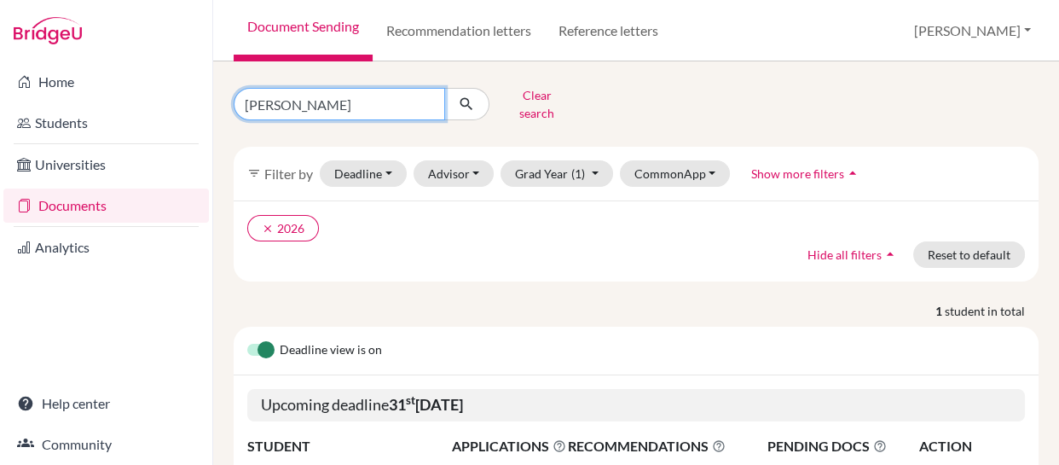
click at [335, 98] on input "branski" at bounding box center [339, 104] width 211 height 32
type input "b"
type input "joaquina"
click button "submit" at bounding box center [466, 104] width 45 height 32
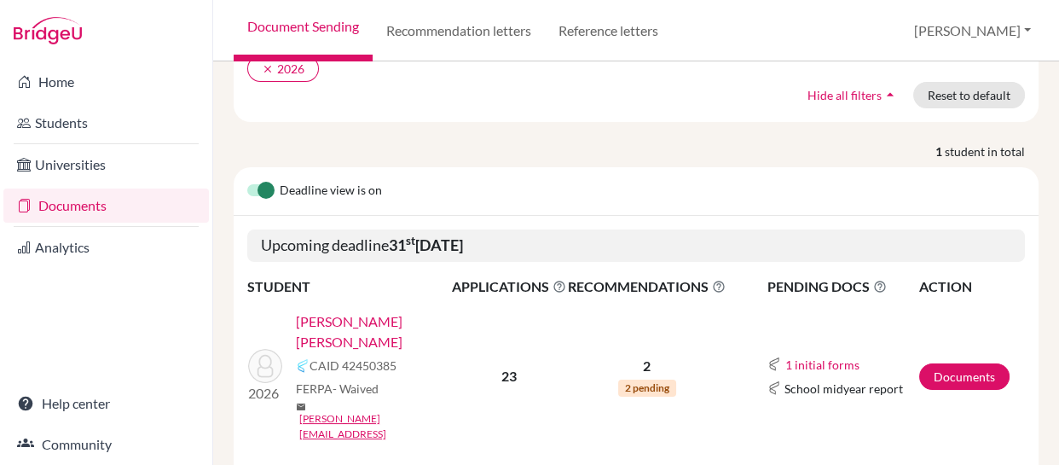
scroll to position [159, 0]
click at [948, 363] on link "Documents" at bounding box center [964, 376] width 90 height 26
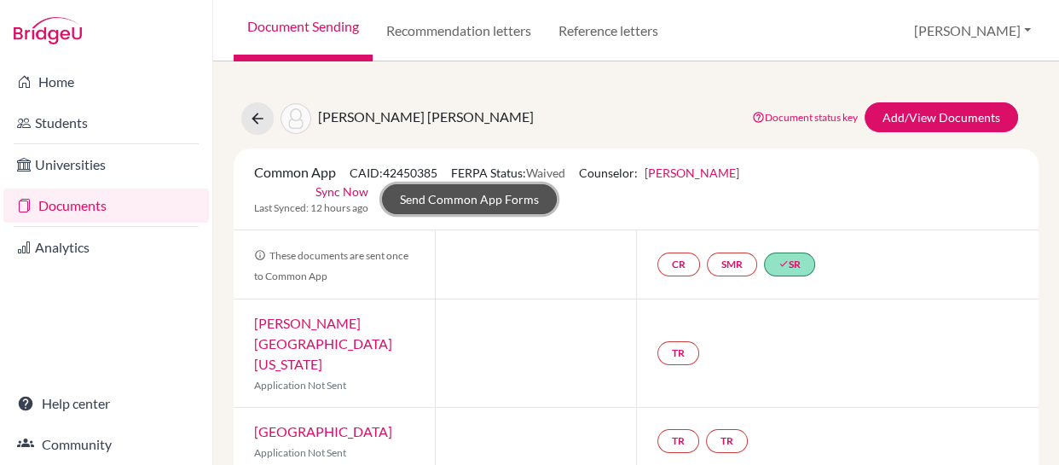
click at [434, 198] on link "Send Common App Forms" at bounding box center [469, 199] width 175 height 30
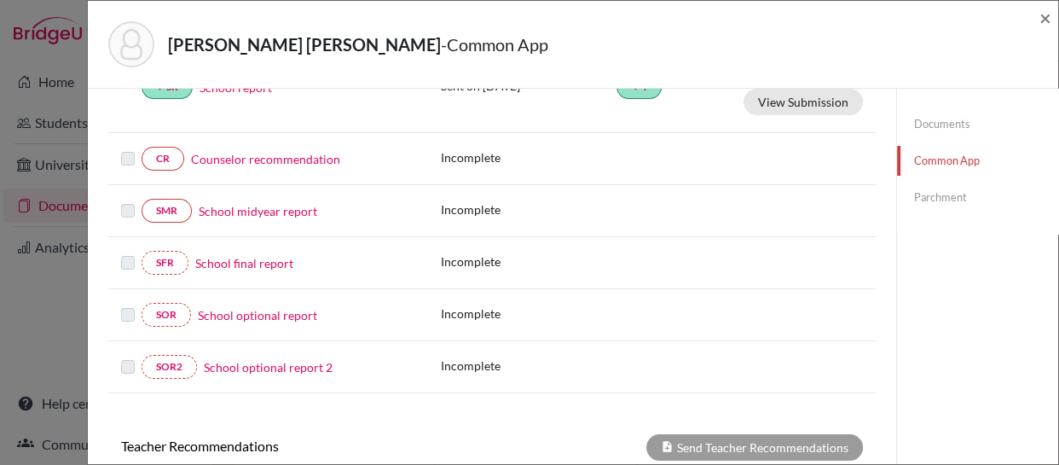
scroll to position [273, 0]
click at [247, 312] on link "School optional report" at bounding box center [257, 315] width 119 height 18
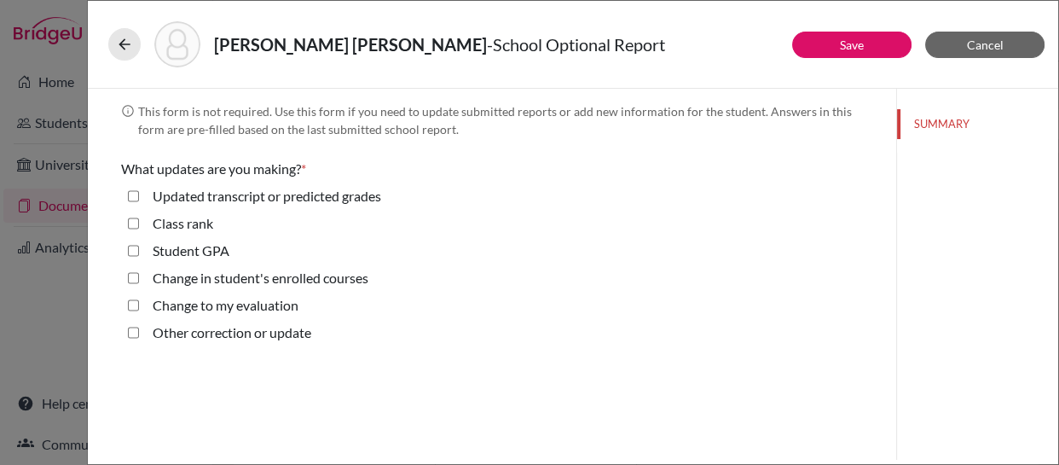
click at [131, 253] on GPA "Student GPA" at bounding box center [133, 250] width 11 height 20
checkbox GPA "true"
click at [135, 332] on update "Other correction or update" at bounding box center [133, 332] width 11 height 20
checkbox update "true"
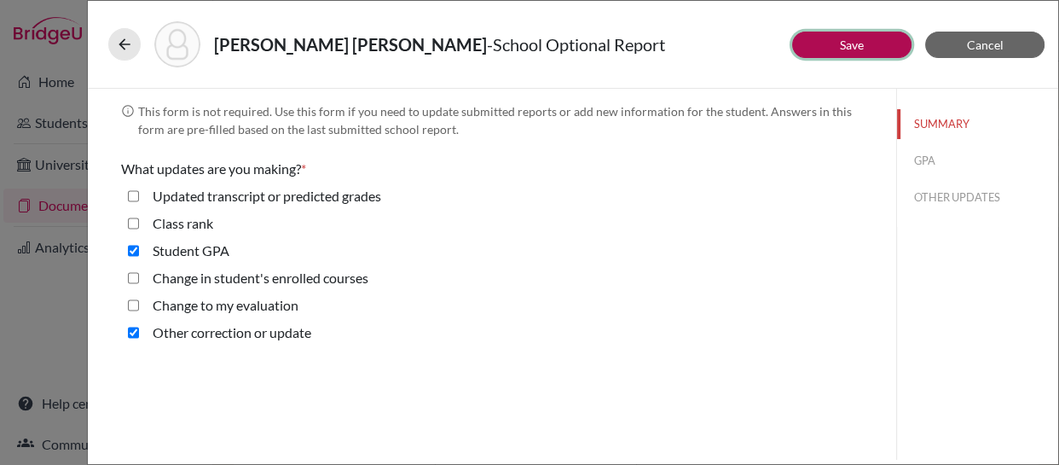
click at [836, 38] on button "Save" at bounding box center [851, 45] width 119 height 26
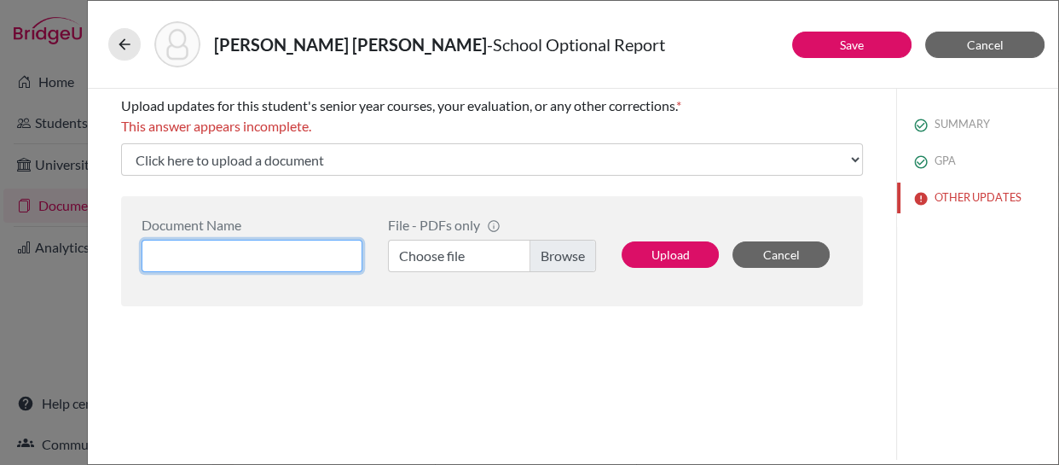
click at [291, 256] on input at bounding box center [251, 256] width 221 height 32
click at [564, 256] on label "Choose file" at bounding box center [492, 256] width 208 height 32
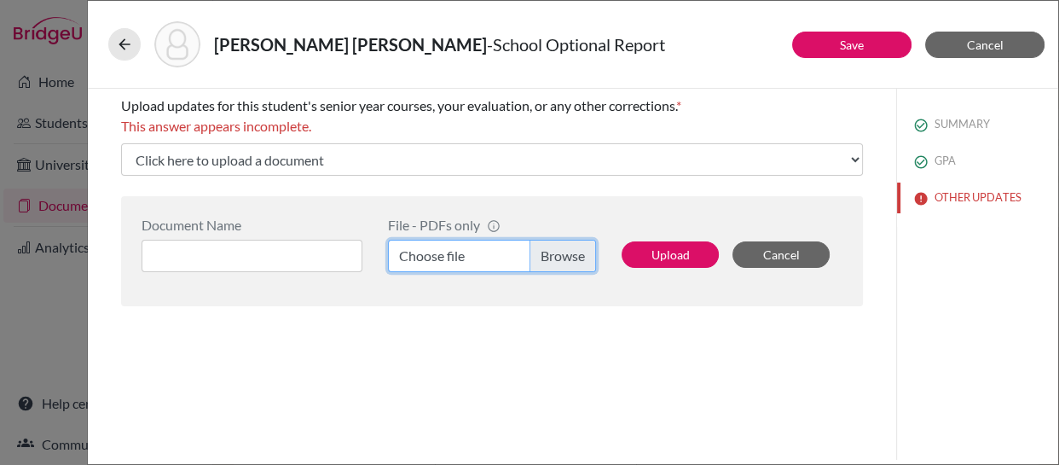
click at [564, 256] on input "Choose file" at bounding box center [492, 256] width 208 height 32
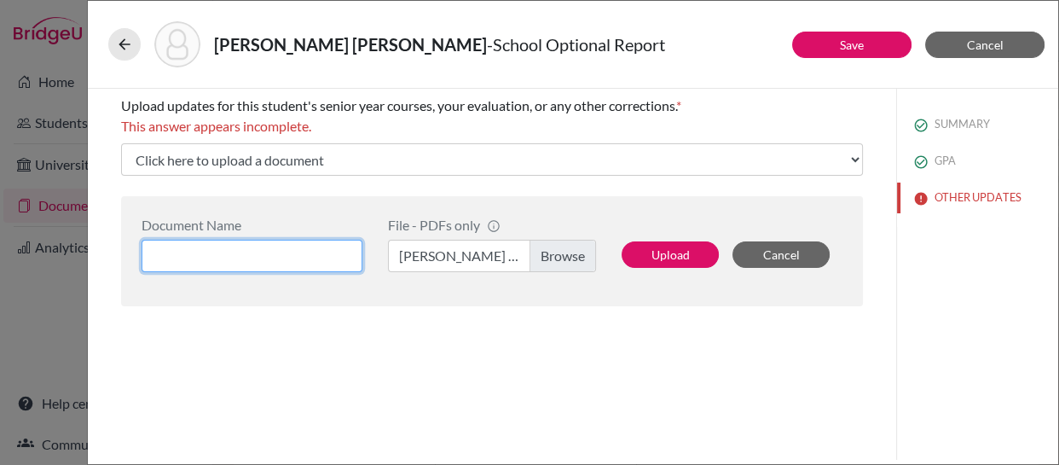
click at [245, 252] on input at bounding box center [251, 256] width 221 height 32
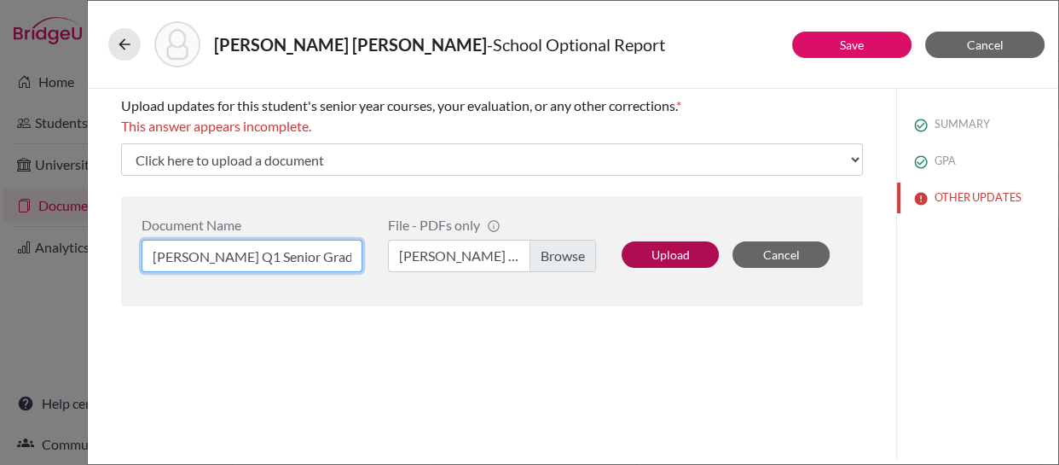
type input "[PERSON_NAME] Q1 Senior Grades"
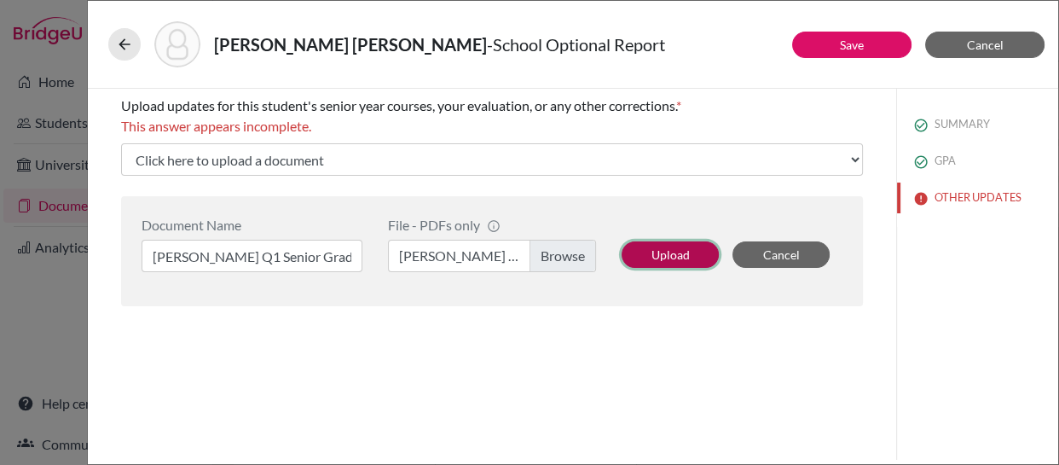
click at [665, 251] on button "Upload" at bounding box center [669, 254] width 97 height 26
select select "688526"
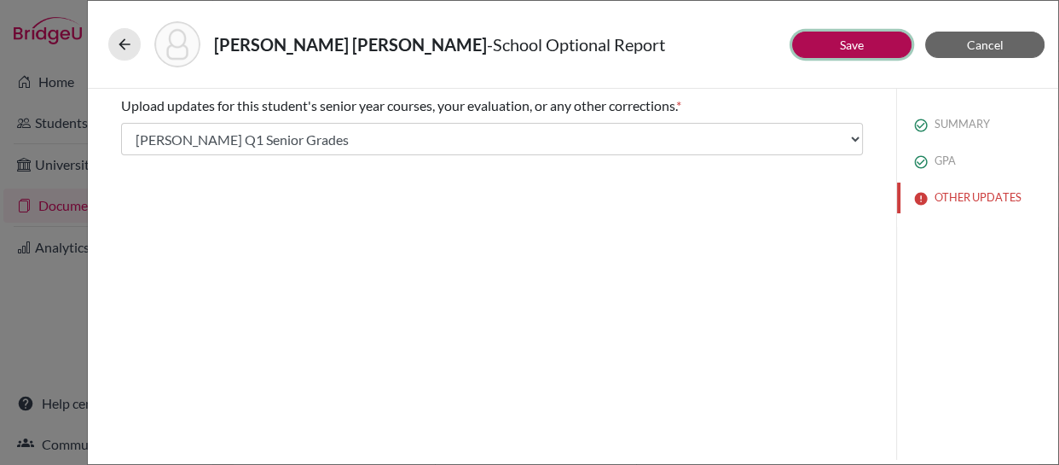
click at [835, 42] on button "Save" at bounding box center [851, 45] width 119 height 26
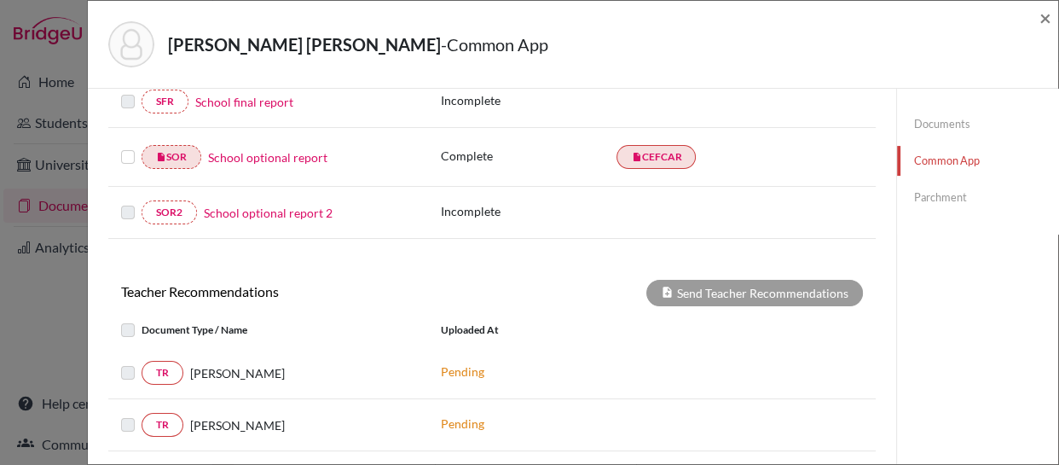
scroll to position [378, 0]
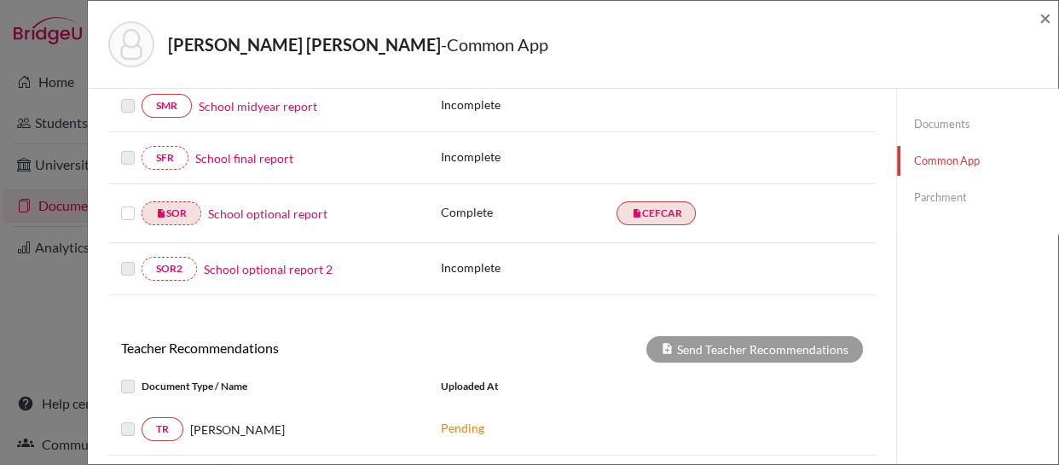
click at [129, 203] on label at bounding box center [128, 203] width 14 height 0
click at [0, 0] on input "checkbox" at bounding box center [0, 0] width 0 height 0
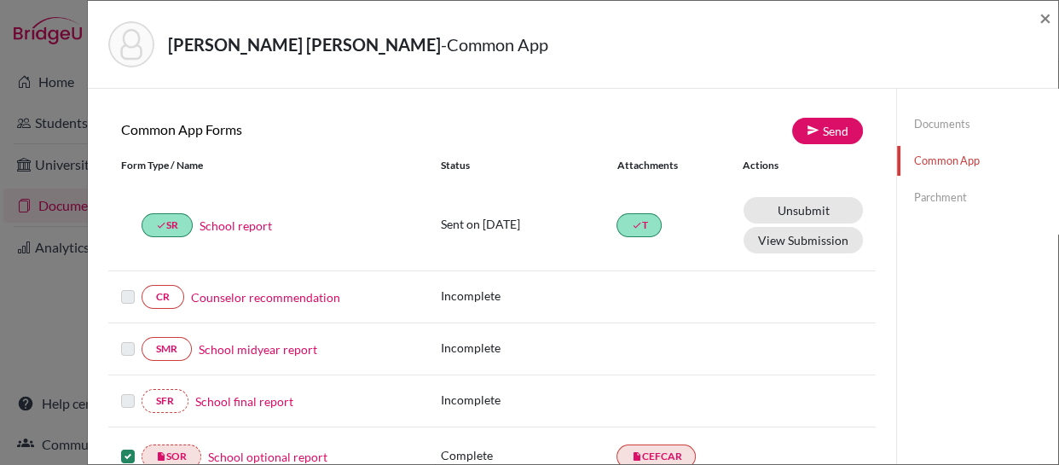
scroll to position [136, 0]
click at [822, 125] on link "Send" at bounding box center [827, 131] width 71 height 26
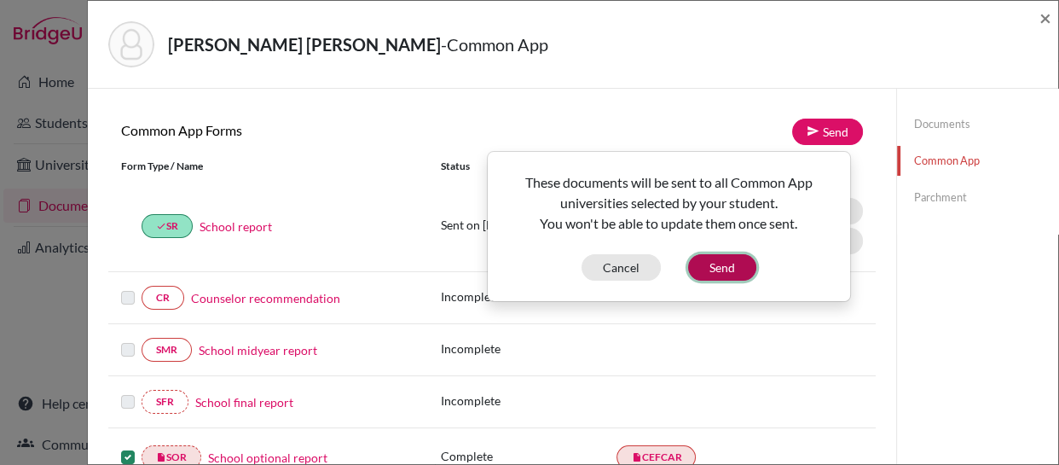
click at [716, 265] on button "Send" at bounding box center [722, 267] width 68 height 26
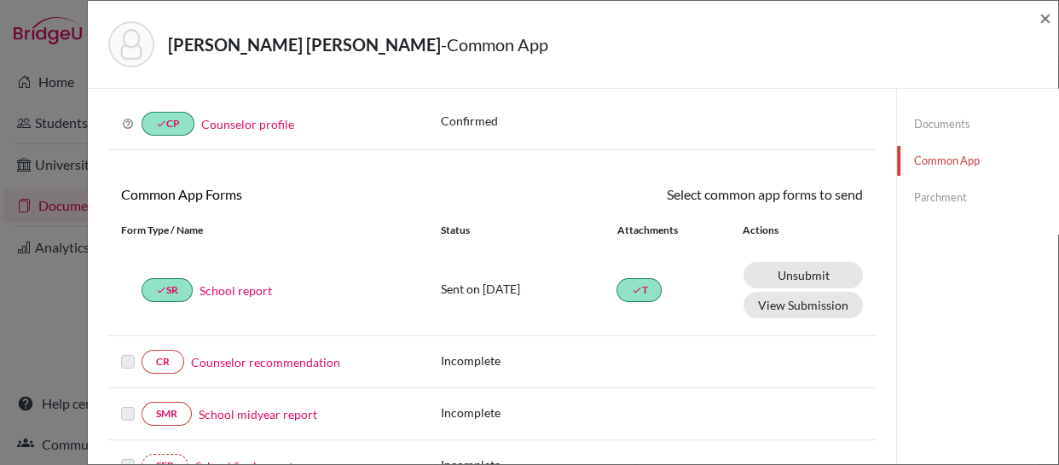
scroll to position [68, 0]
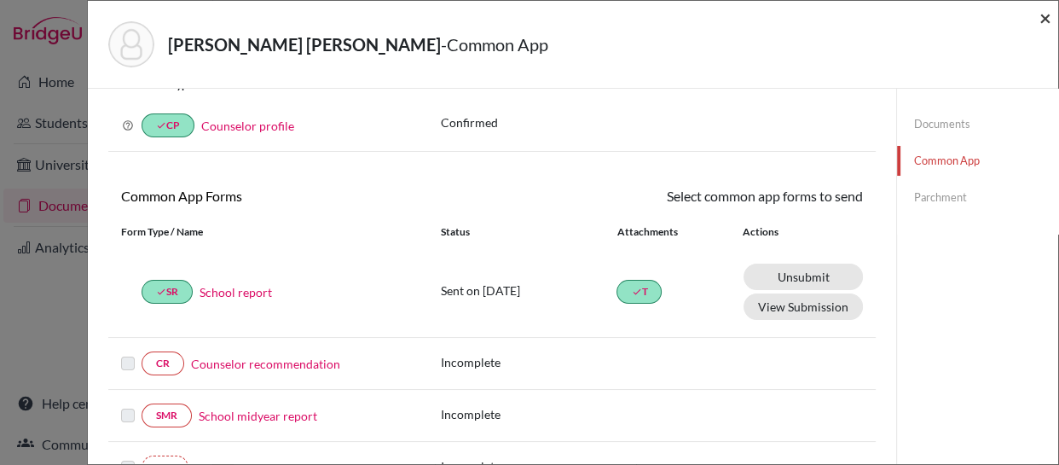
click at [1045, 18] on span "×" at bounding box center [1045, 17] width 12 height 25
